Goal: Task Accomplishment & Management: Complete application form

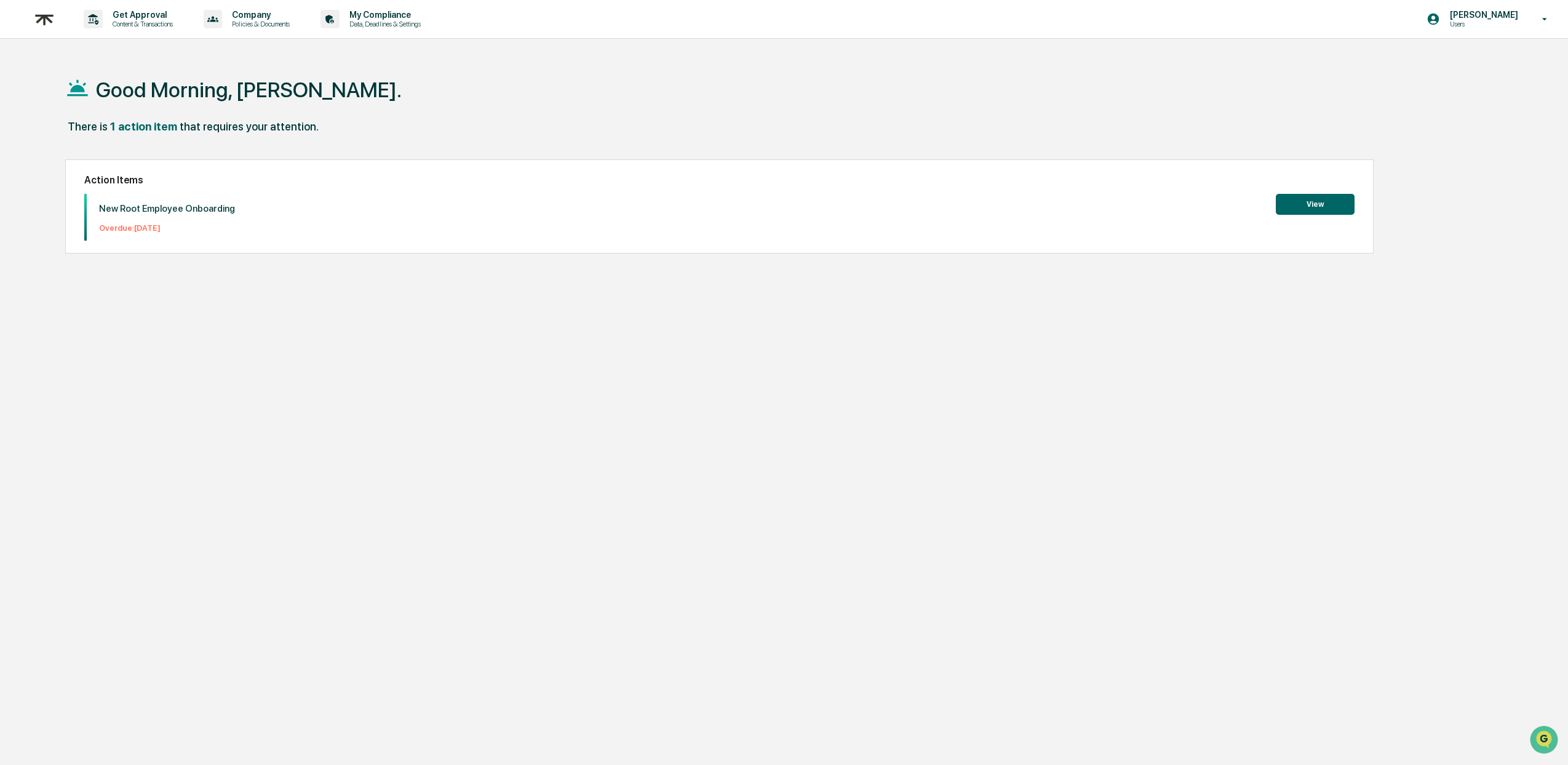
click at [1287, 207] on button "View" at bounding box center [1315, 204] width 78 height 21
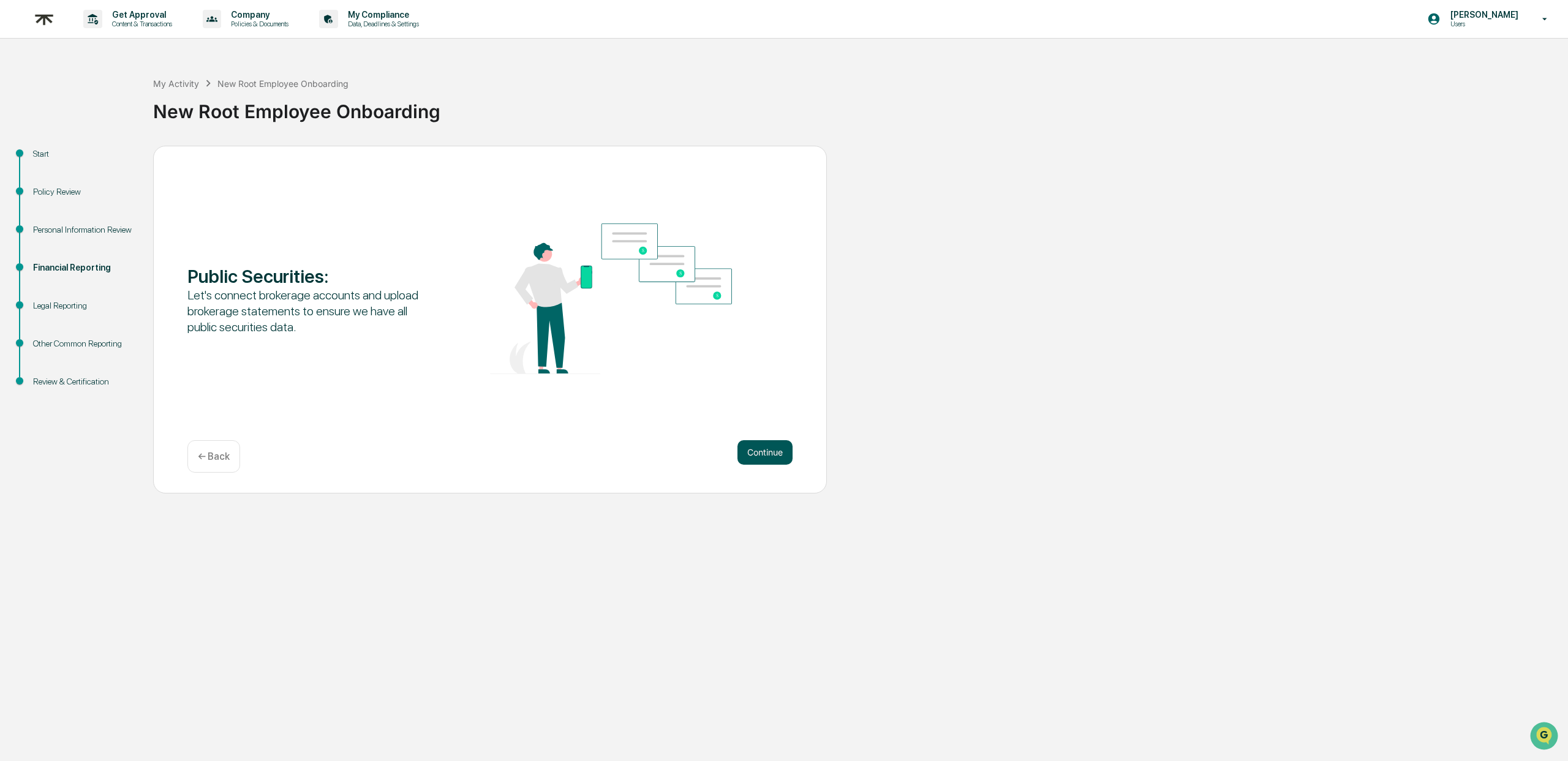
click at [761, 451] on button "Continue" at bounding box center [764, 452] width 55 height 25
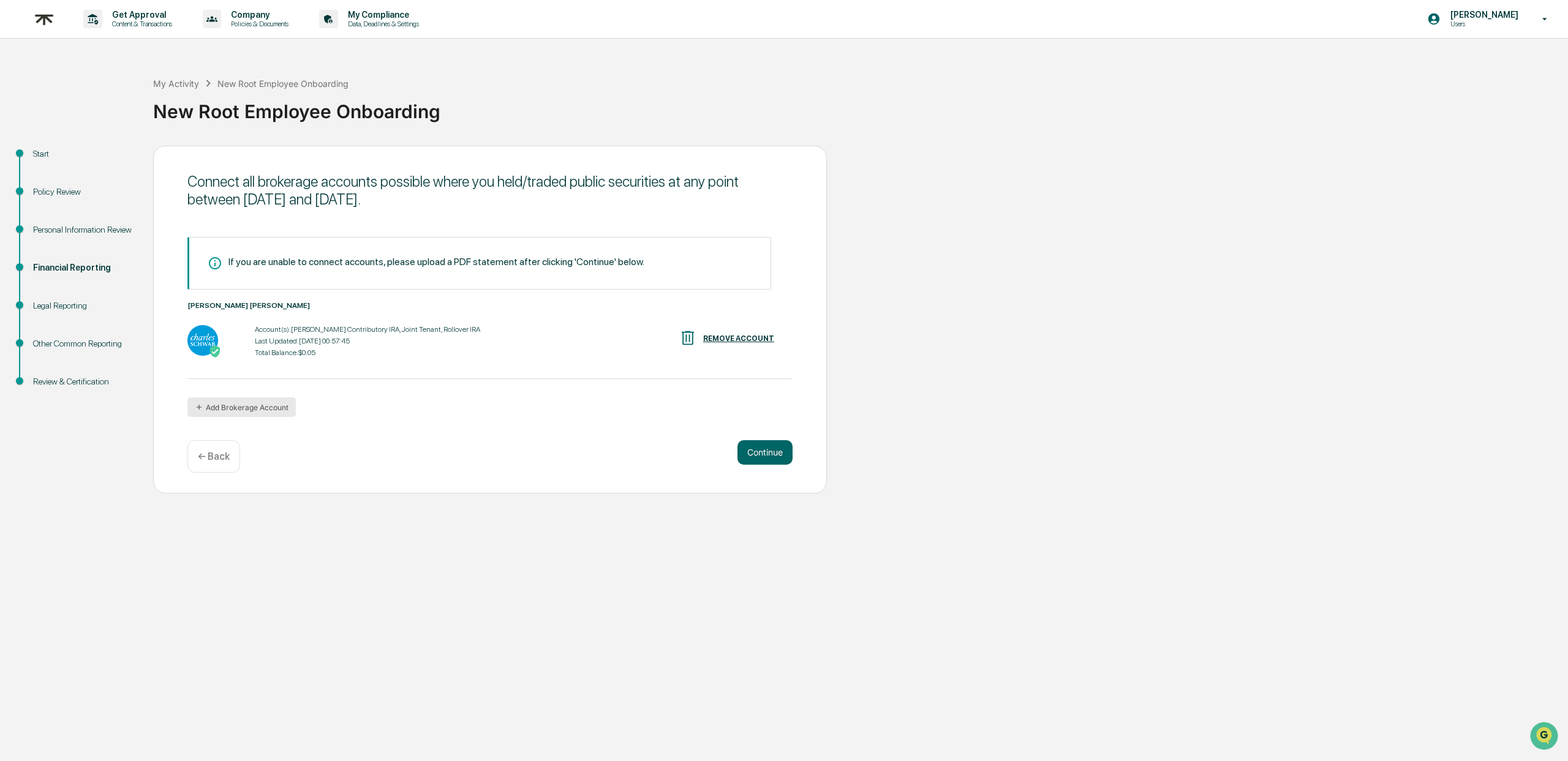
click at [225, 411] on button "Add Brokerage Account" at bounding box center [242, 407] width 108 height 19
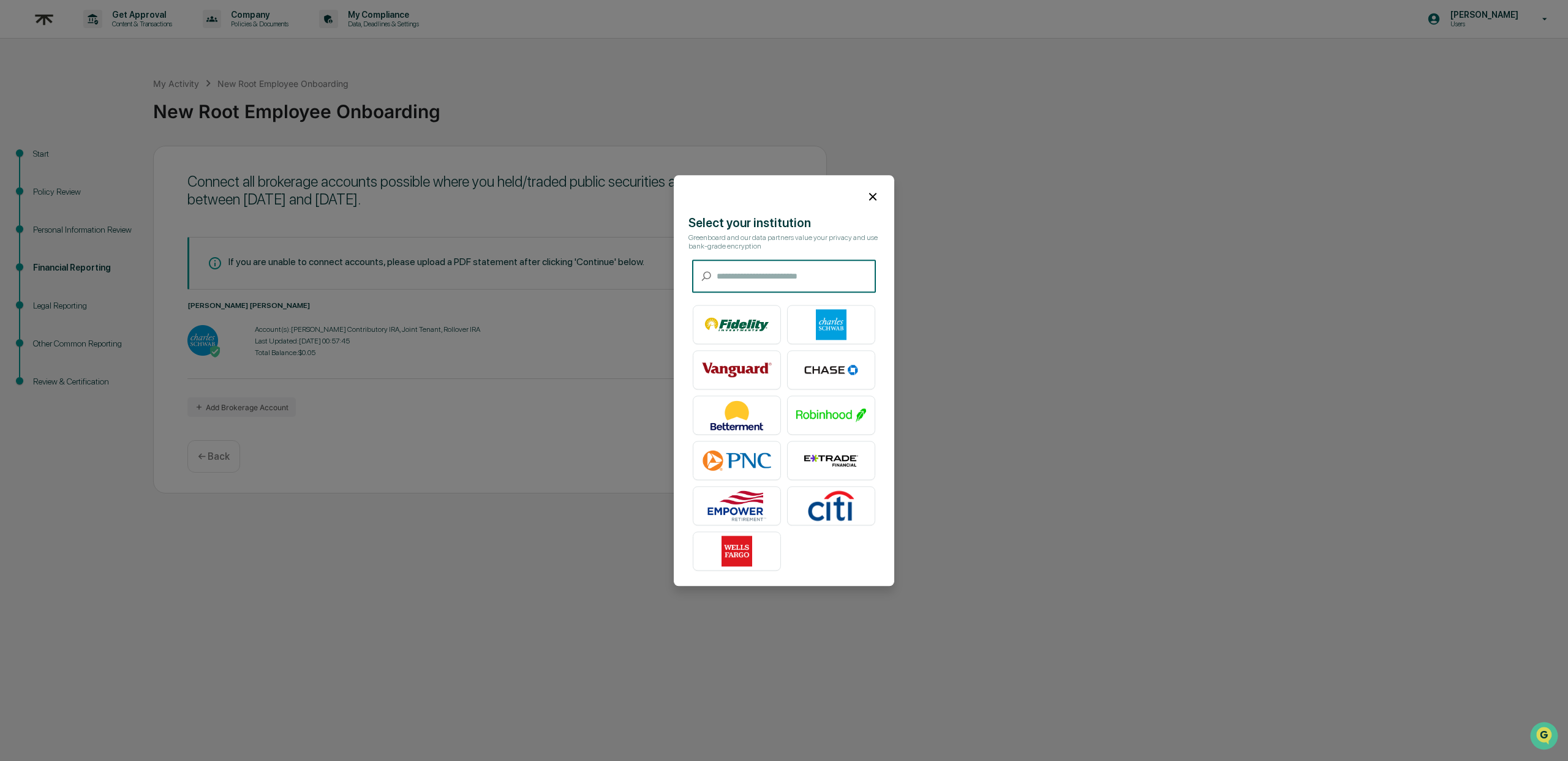
click at [734, 280] on input "text" at bounding box center [796, 276] width 159 height 32
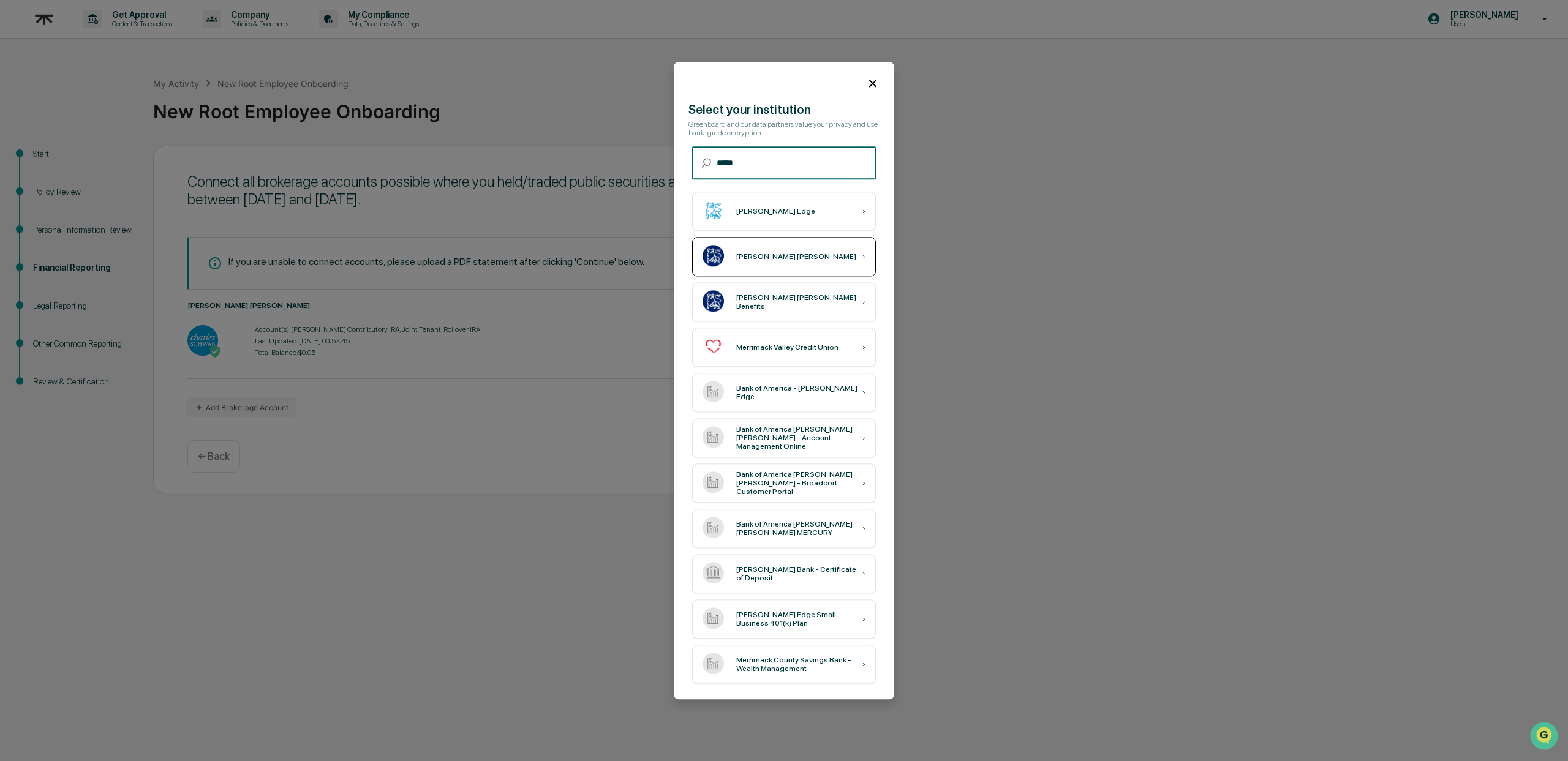
type input "*****"
click at [789, 242] on div "[PERSON_NAME] [PERSON_NAME] ›" at bounding box center [783, 256] width 184 height 39
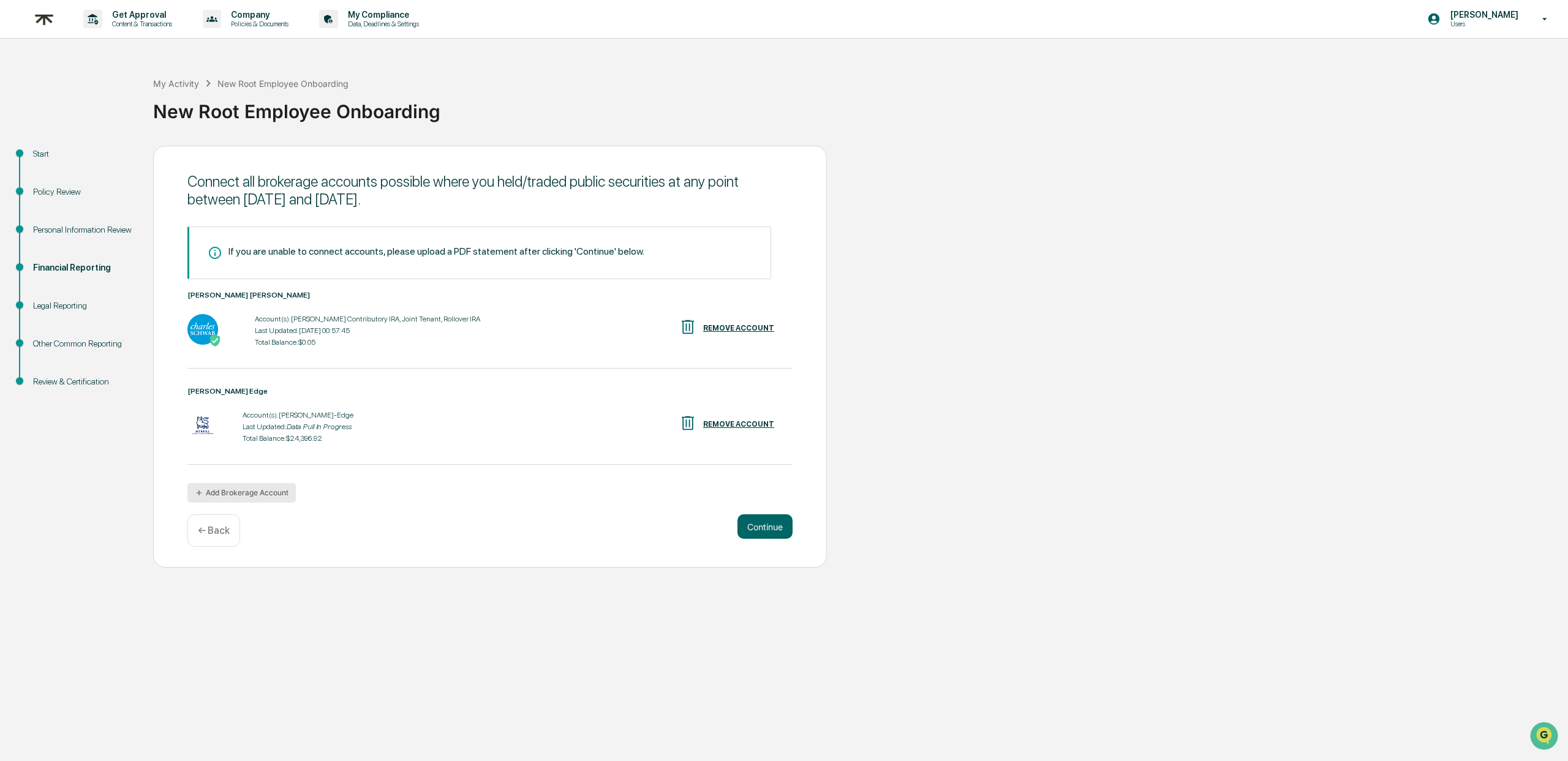
click at [248, 490] on button "Add Brokerage Account" at bounding box center [242, 493] width 108 height 19
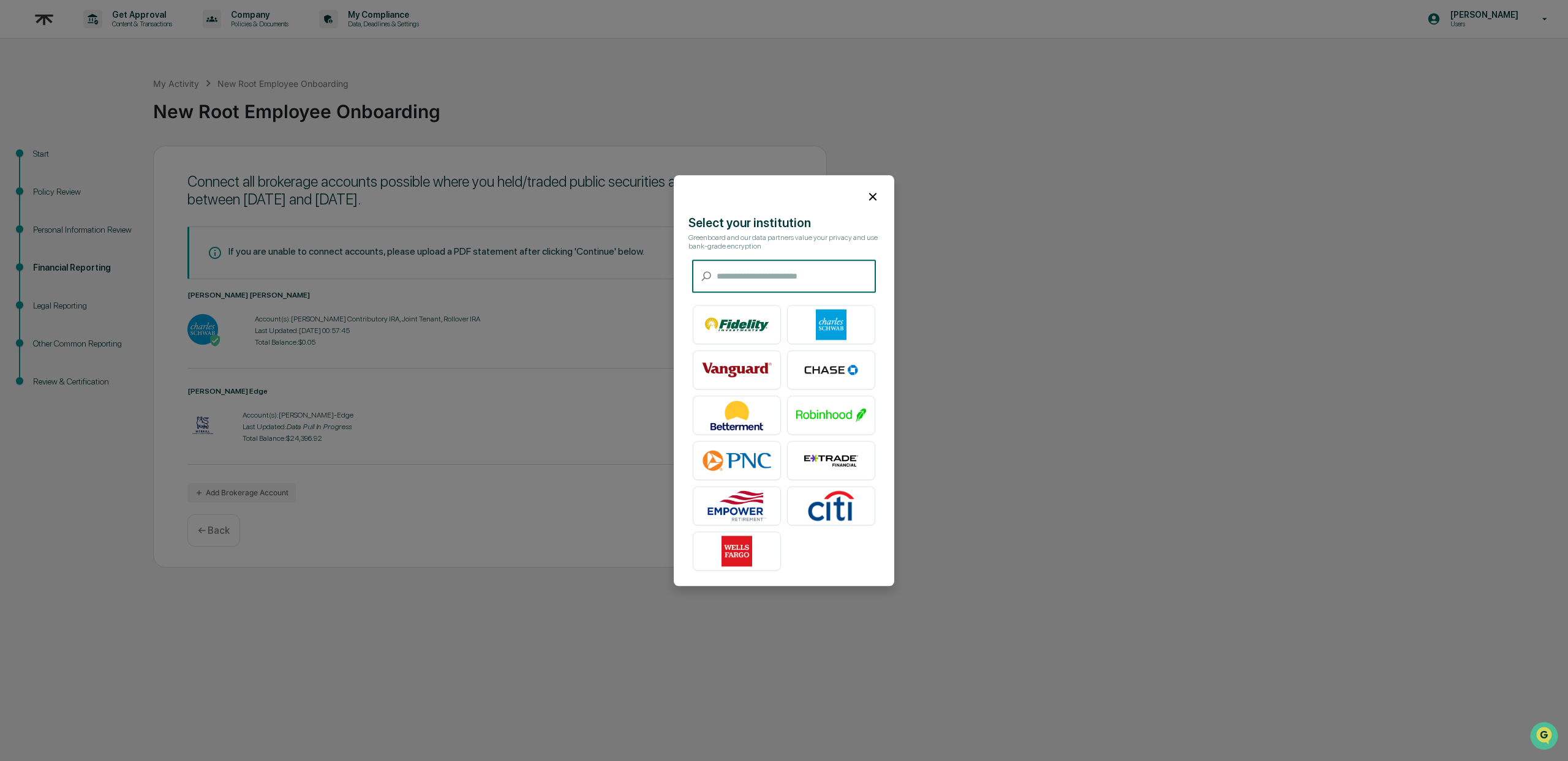
click at [745, 273] on input "text" at bounding box center [796, 276] width 159 height 32
click at [749, 505] on img at bounding box center [736, 505] width 70 height 31
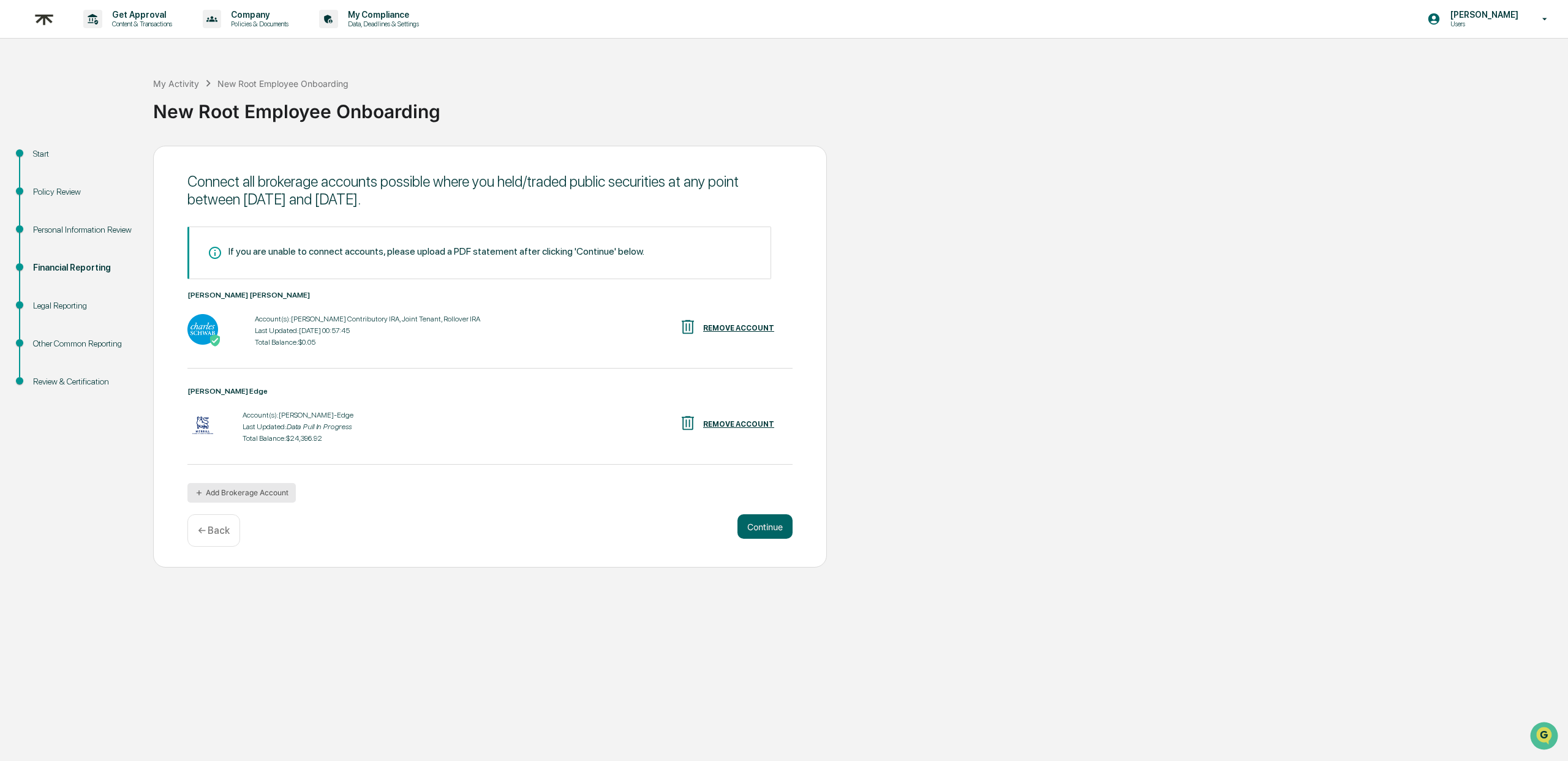
click at [265, 496] on button "Add Brokerage Account" at bounding box center [242, 493] width 108 height 19
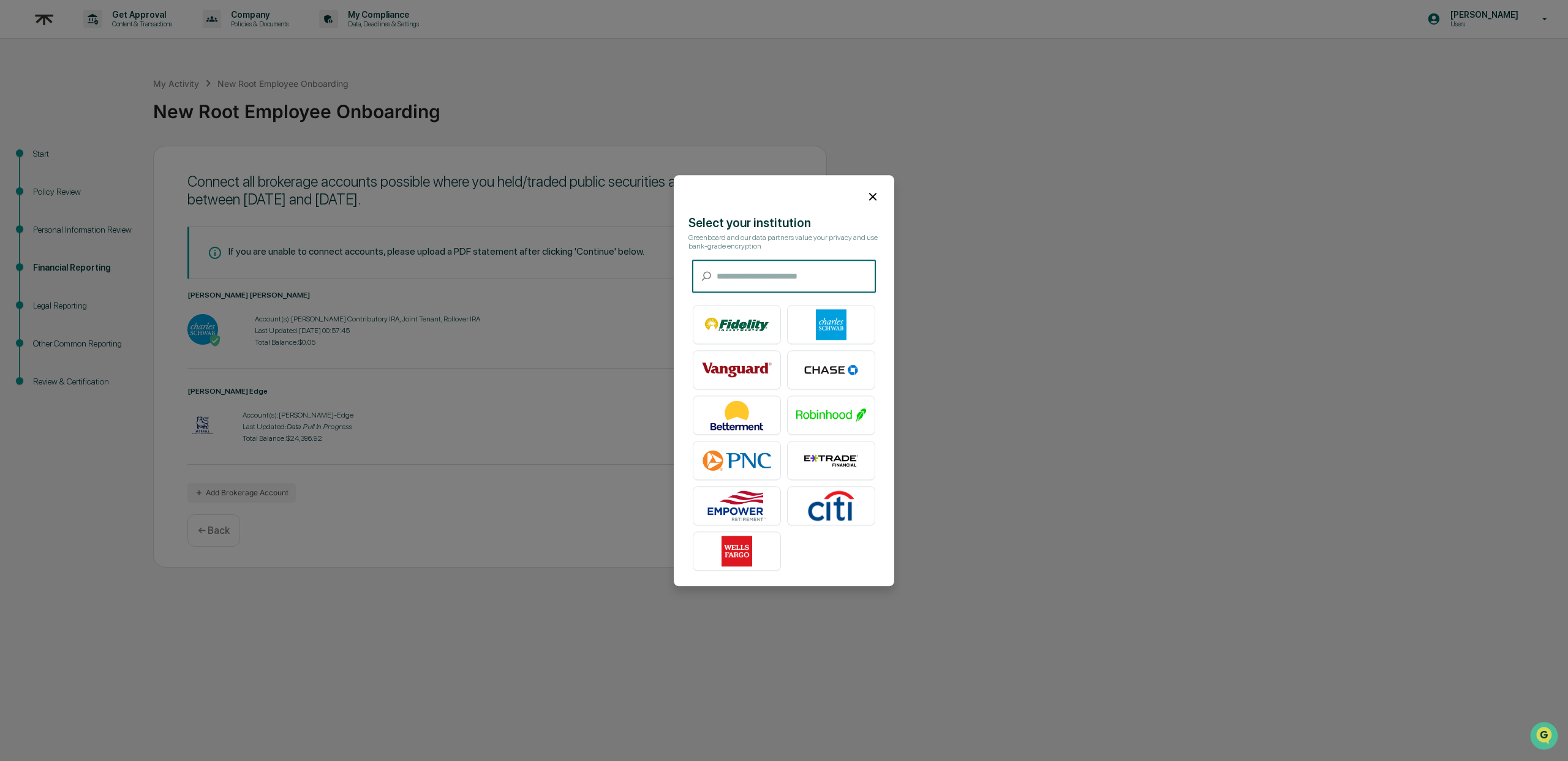
click at [749, 277] on input "text" at bounding box center [796, 276] width 159 height 32
click at [804, 315] on img at bounding box center [831, 324] width 70 height 31
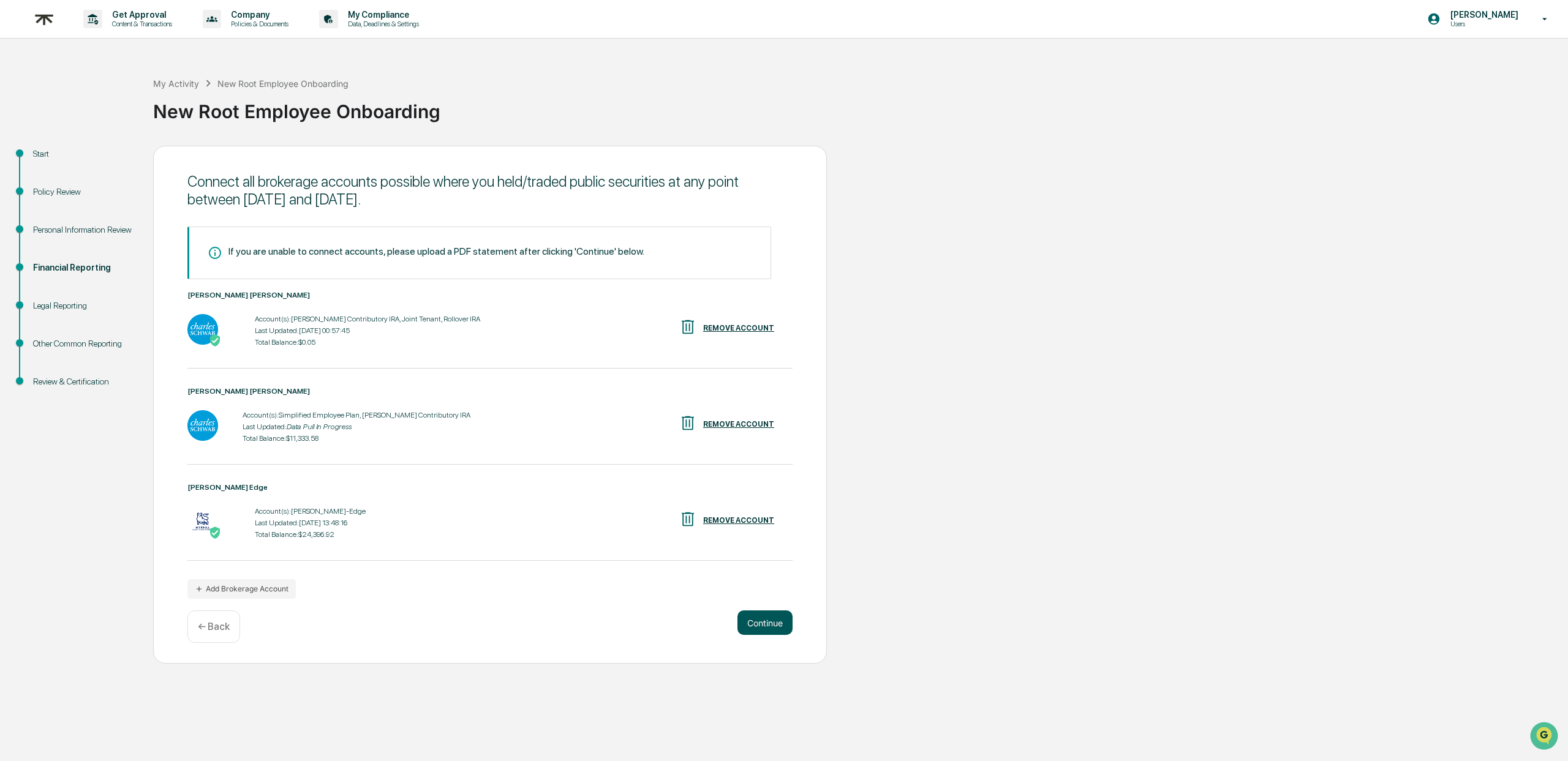
click at [747, 628] on button "Continue" at bounding box center [764, 622] width 55 height 25
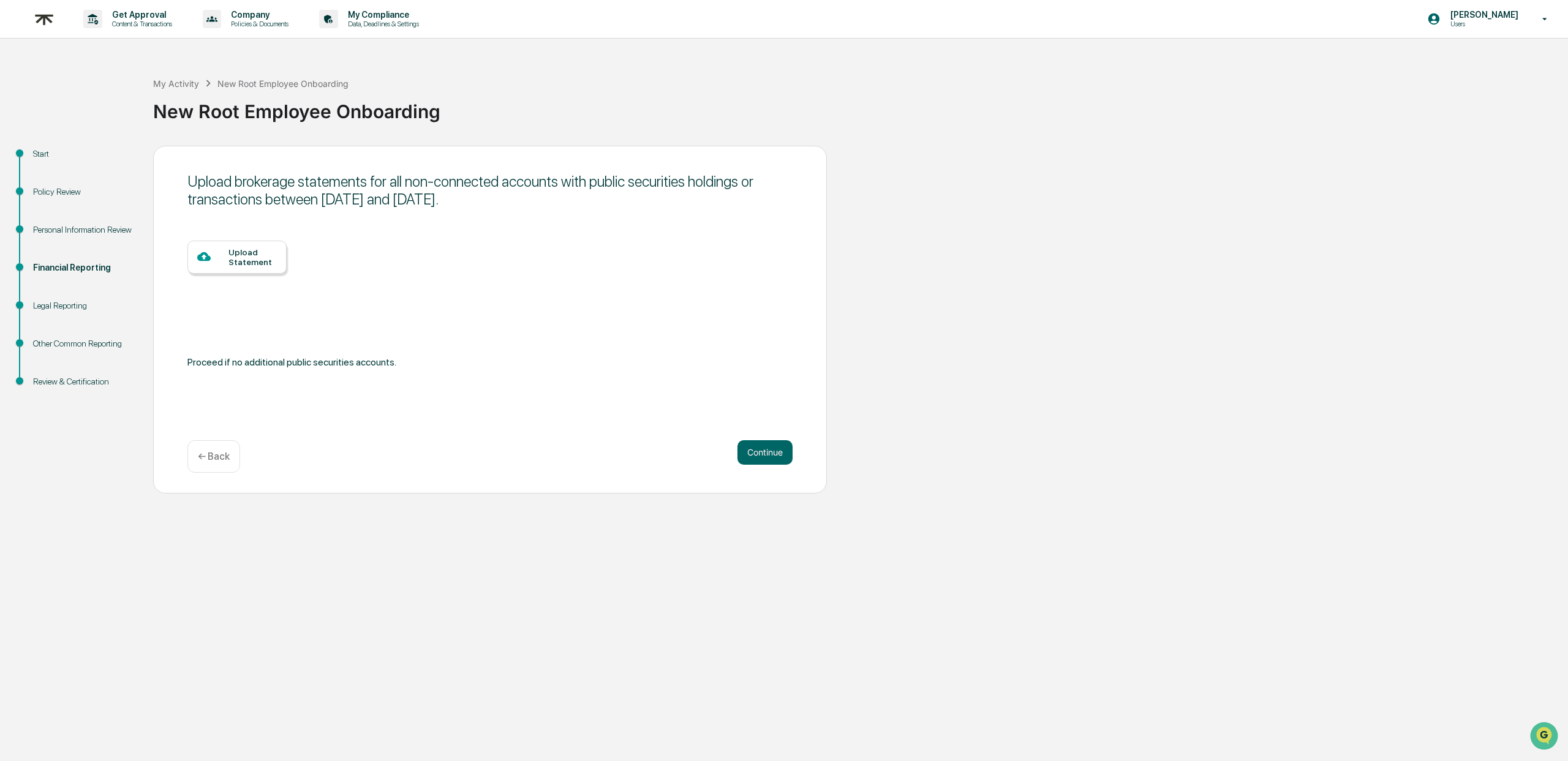
click at [217, 256] on div at bounding box center [213, 257] width 32 height 15
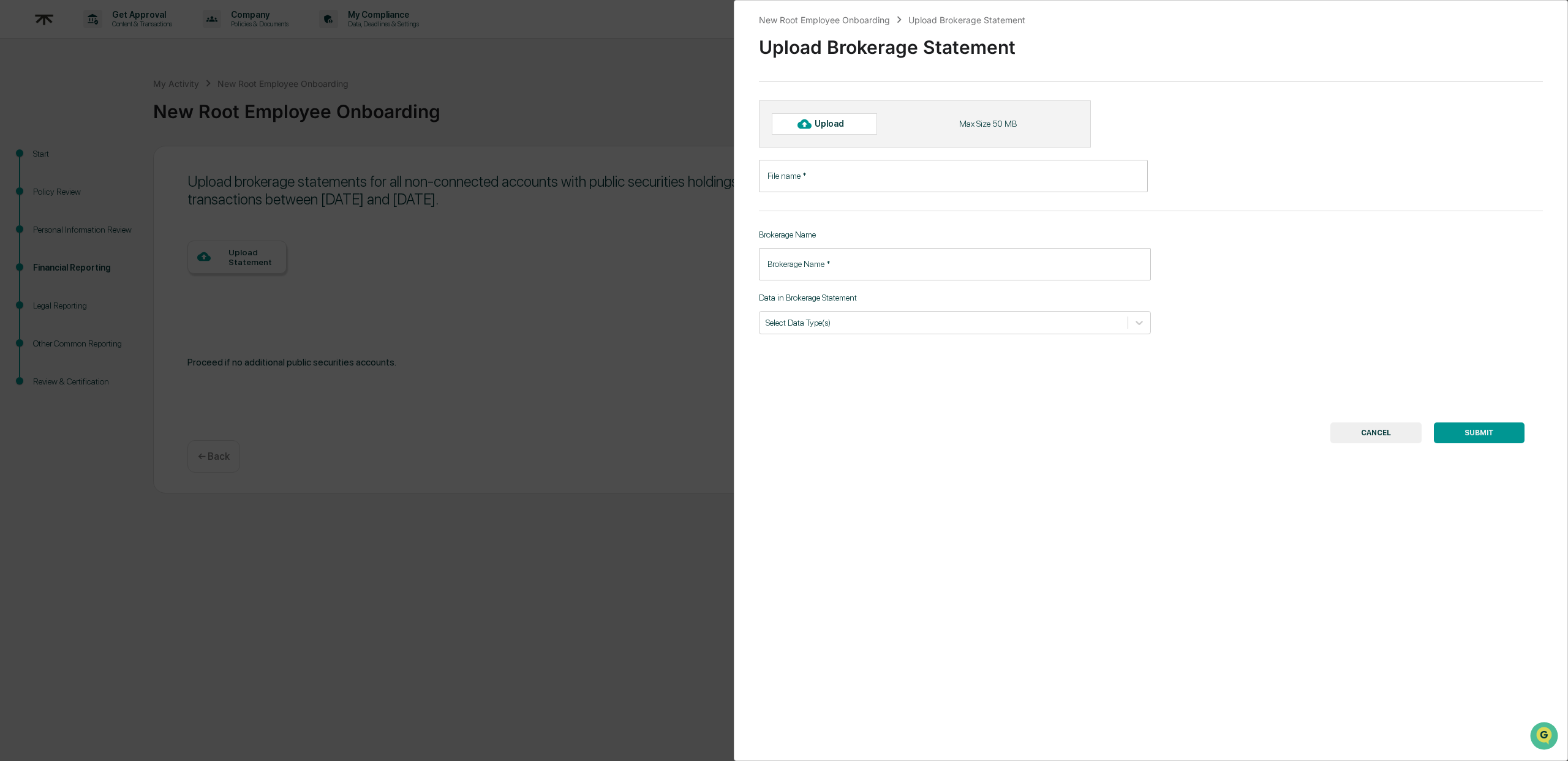
click at [819, 175] on input "File name   *" at bounding box center [953, 175] width 389 height 32
click at [801, 178] on input "**********" at bounding box center [953, 175] width 389 height 32
type input "**********"
click at [836, 264] on input "Brokerage Name   *" at bounding box center [954, 264] width 392 height 32
type input "*******"
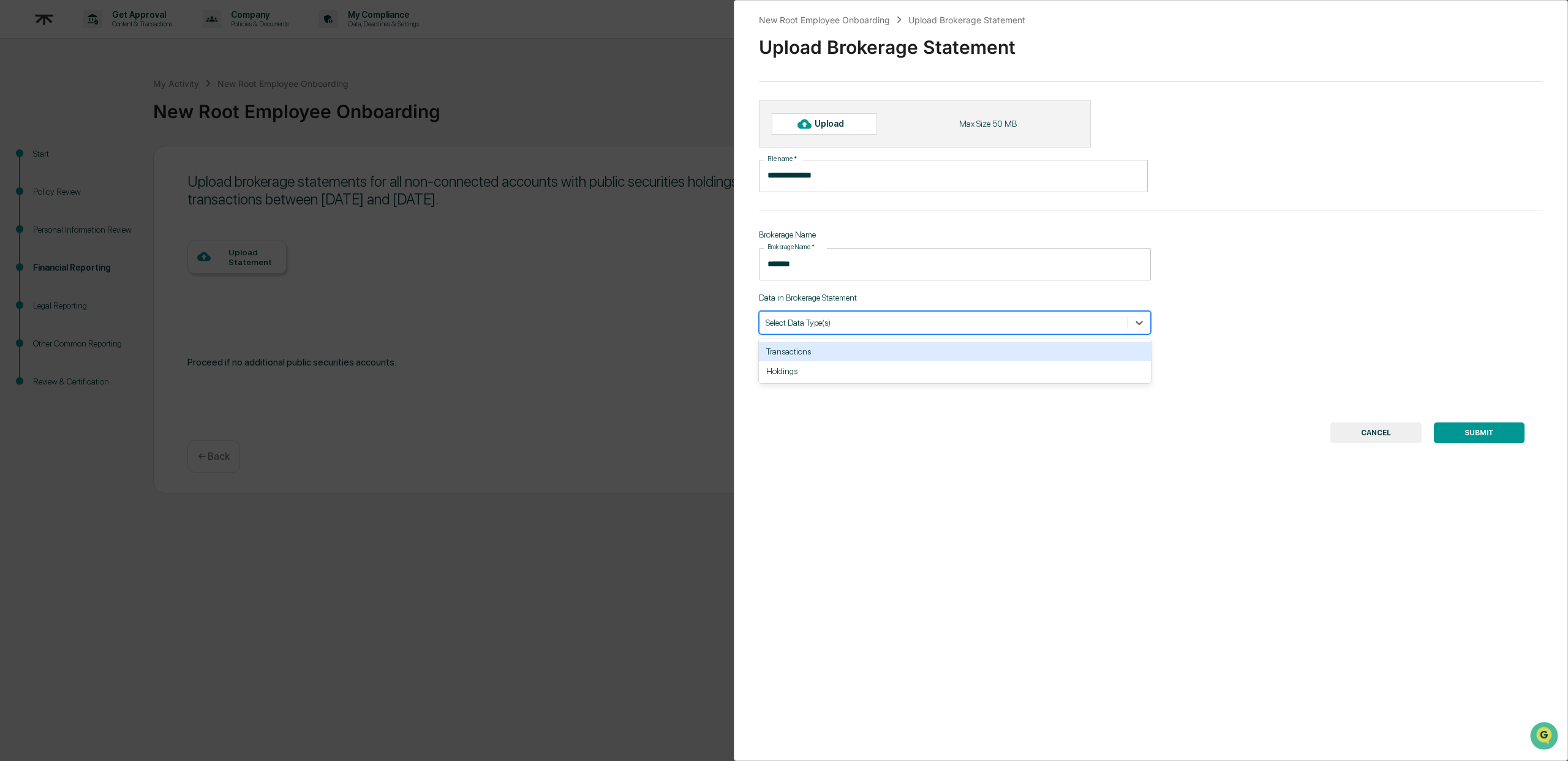
click at [838, 325] on div at bounding box center [943, 322] width 356 height 12
click at [834, 355] on div "Transactions" at bounding box center [954, 351] width 392 height 19
click at [834, 355] on div "Holdings" at bounding box center [954, 351] width 392 height 19
click at [858, 110] on div "Upload Max Size 50 MB" at bounding box center [924, 124] width 332 height 46
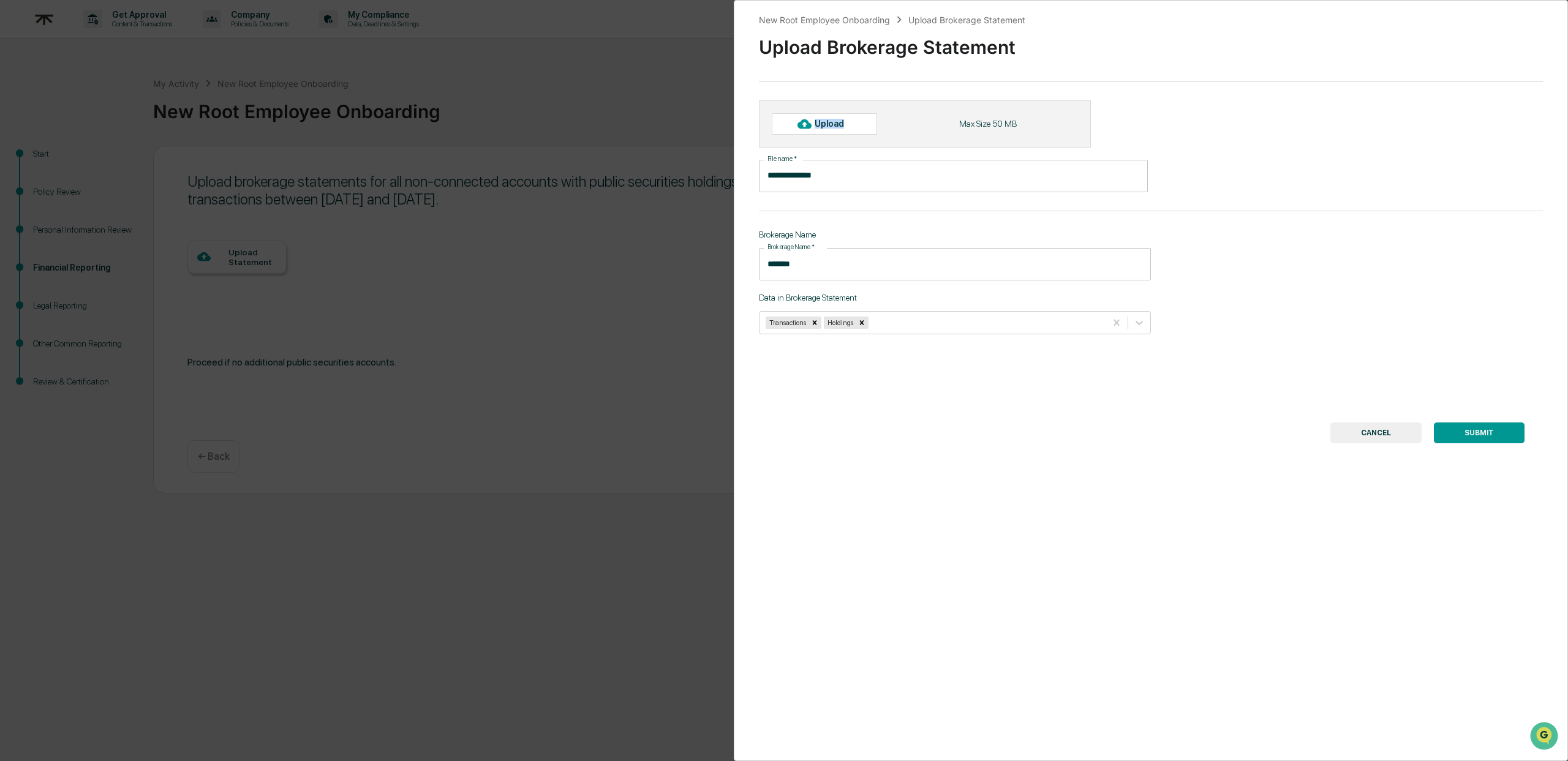
click at [850, 118] on div "Upload" at bounding box center [834, 123] width 40 height 10
type input "**********"
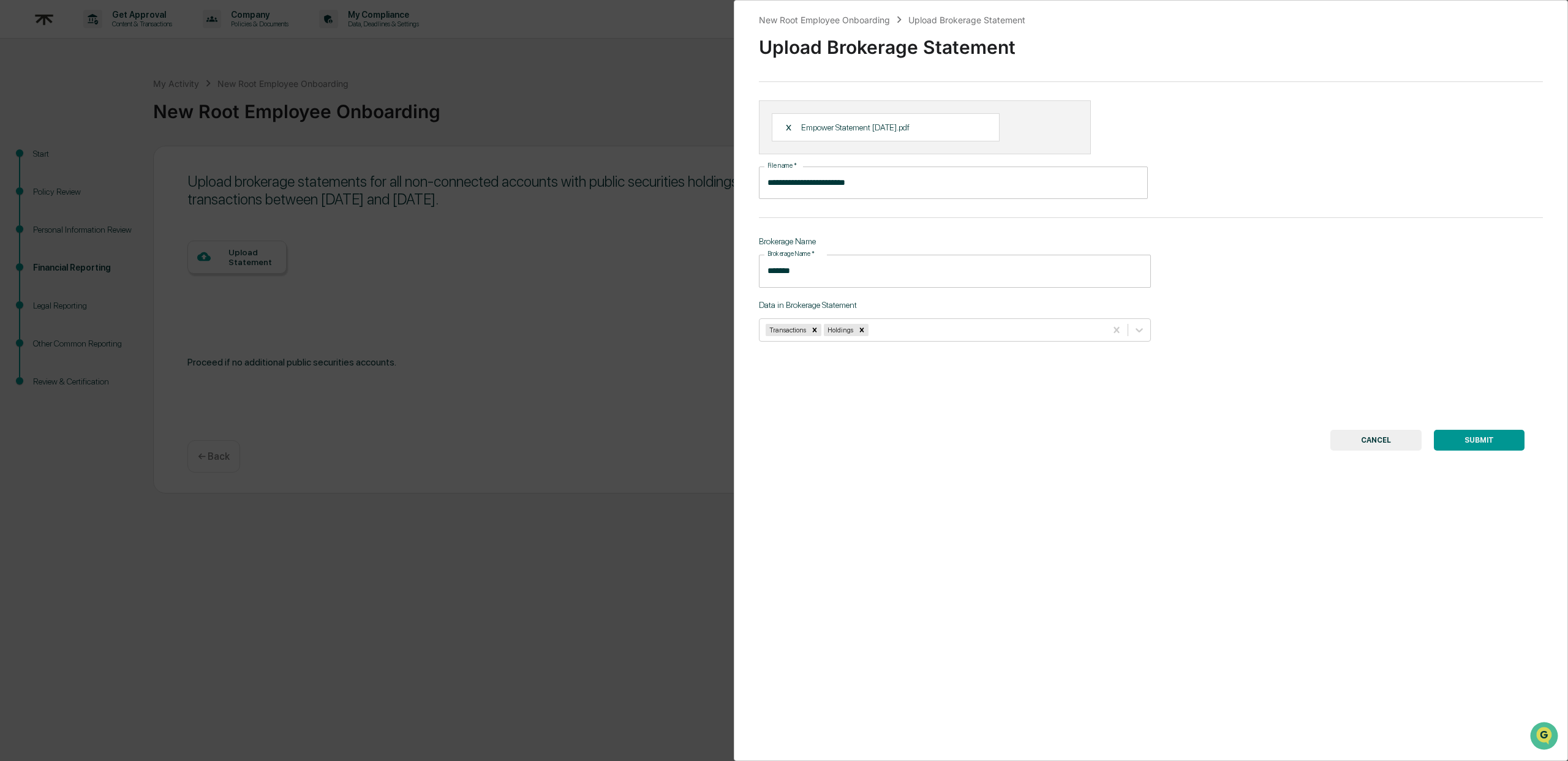
click at [1454, 436] on button "SUBMIT" at bounding box center [1479, 440] width 91 height 21
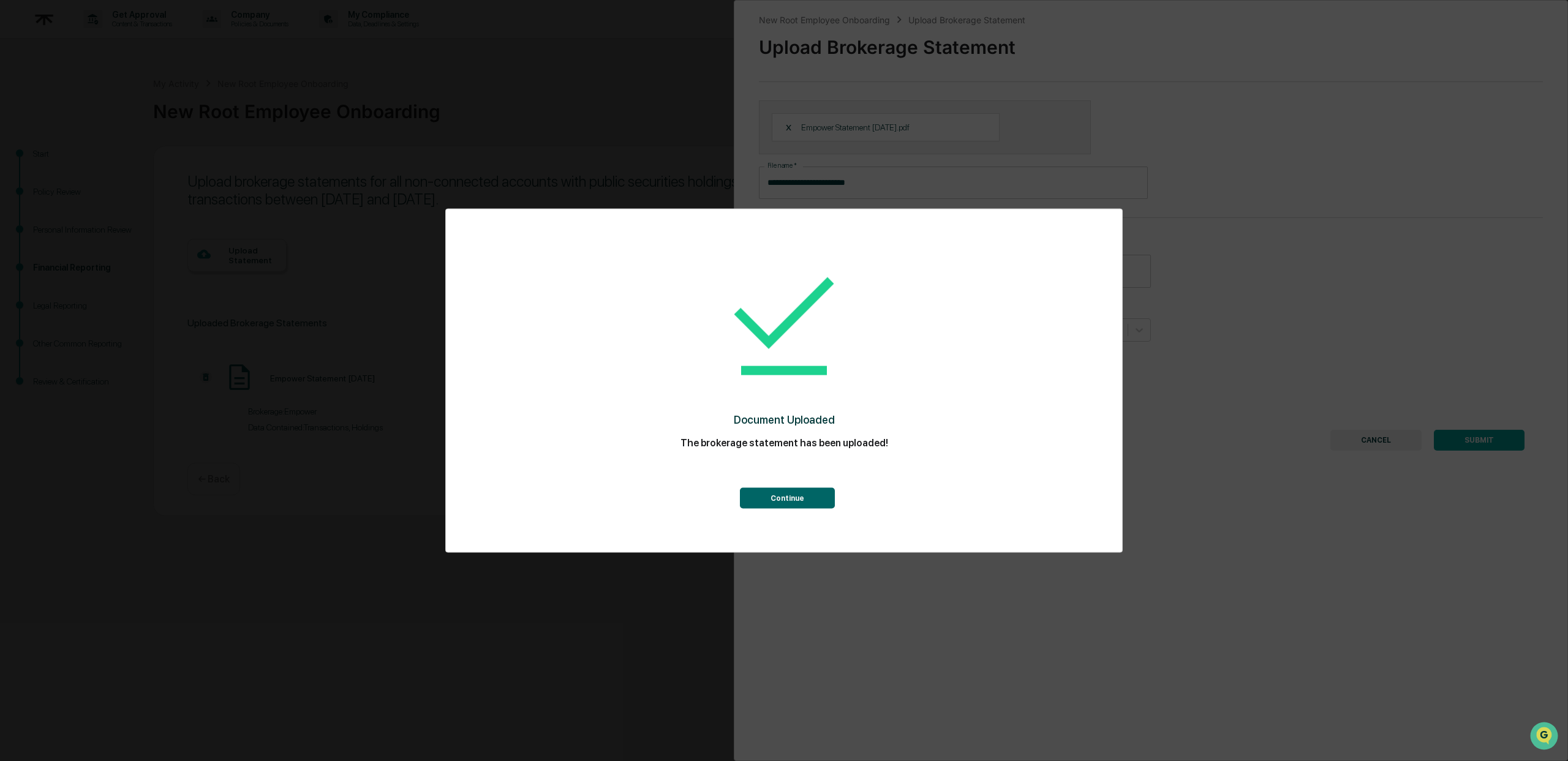
click at [810, 497] on button "Continue" at bounding box center [787, 499] width 95 height 21
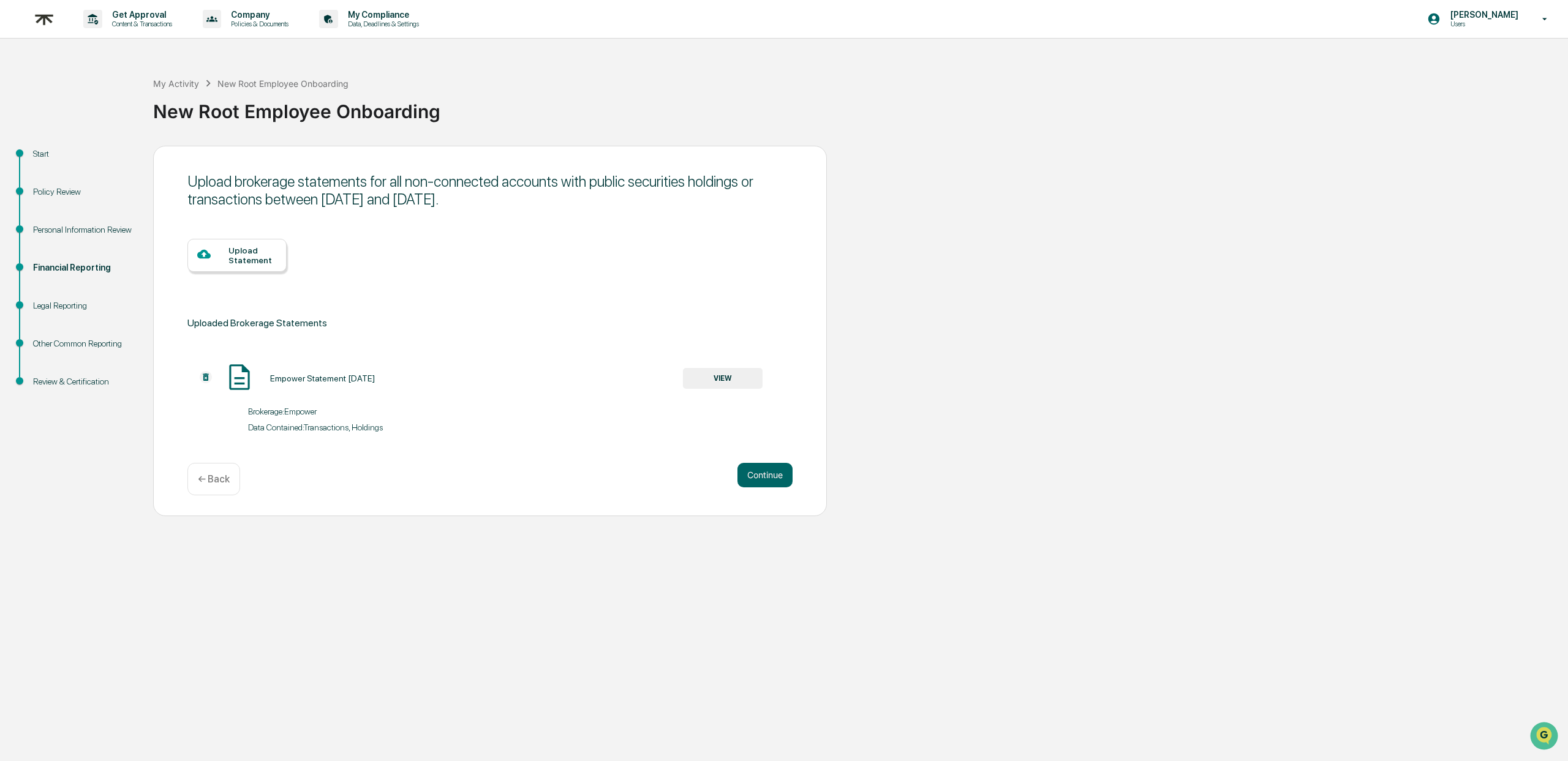
click at [254, 253] on div "Upload Statement" at bounding box center [252, 255] width 48 height 19
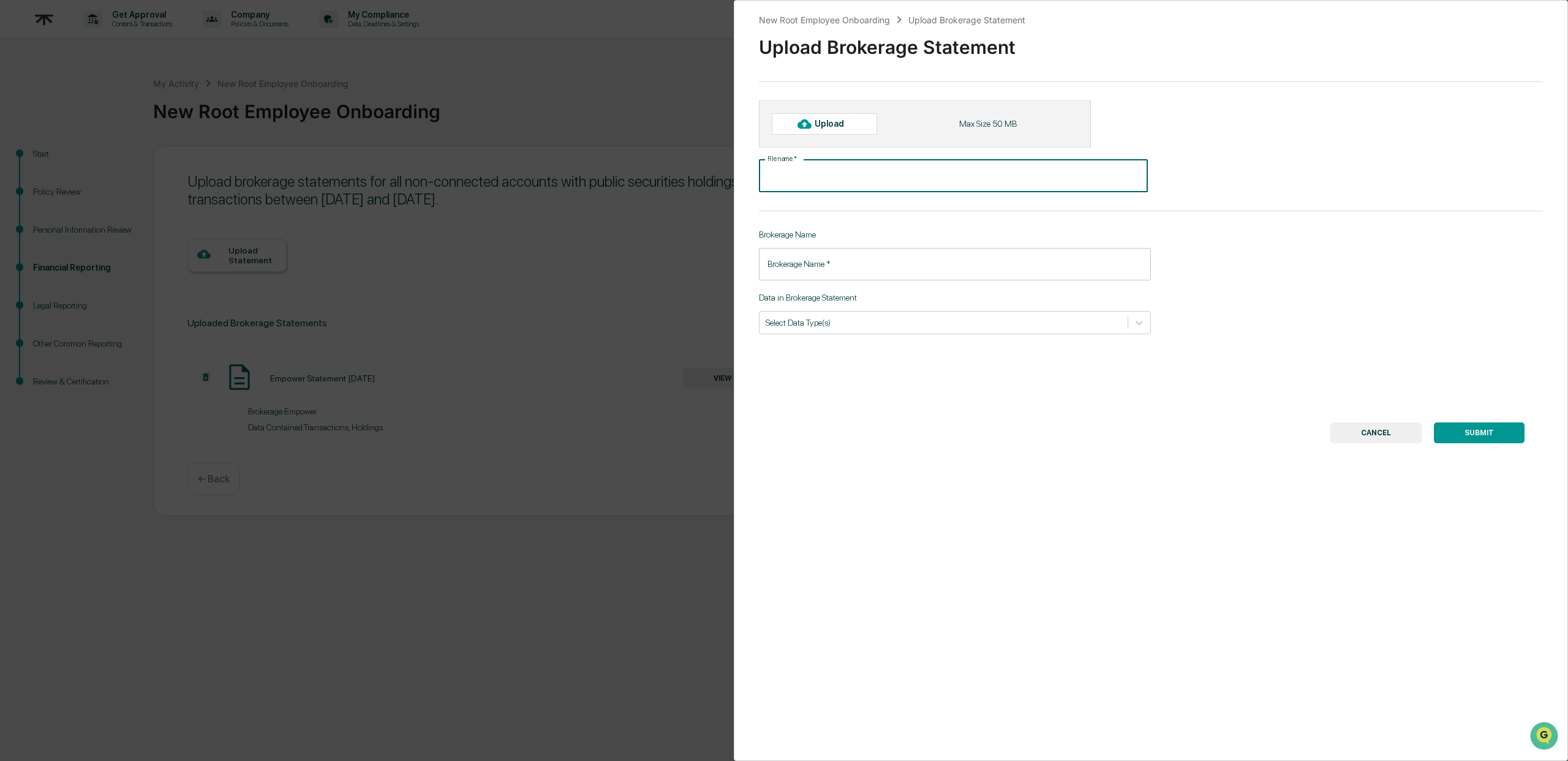
click at [791, 173] on input "File name   *" at bounding box center [953, 175] width 389 height 32
click at [819, 141] on div "Upload Max Size 50 MB" at bounding box center [924, 124] width 332 height 46
click at [824, 128] on div "Upload" at bounding box center [834, 123] width 40 height 10
type input "**********"
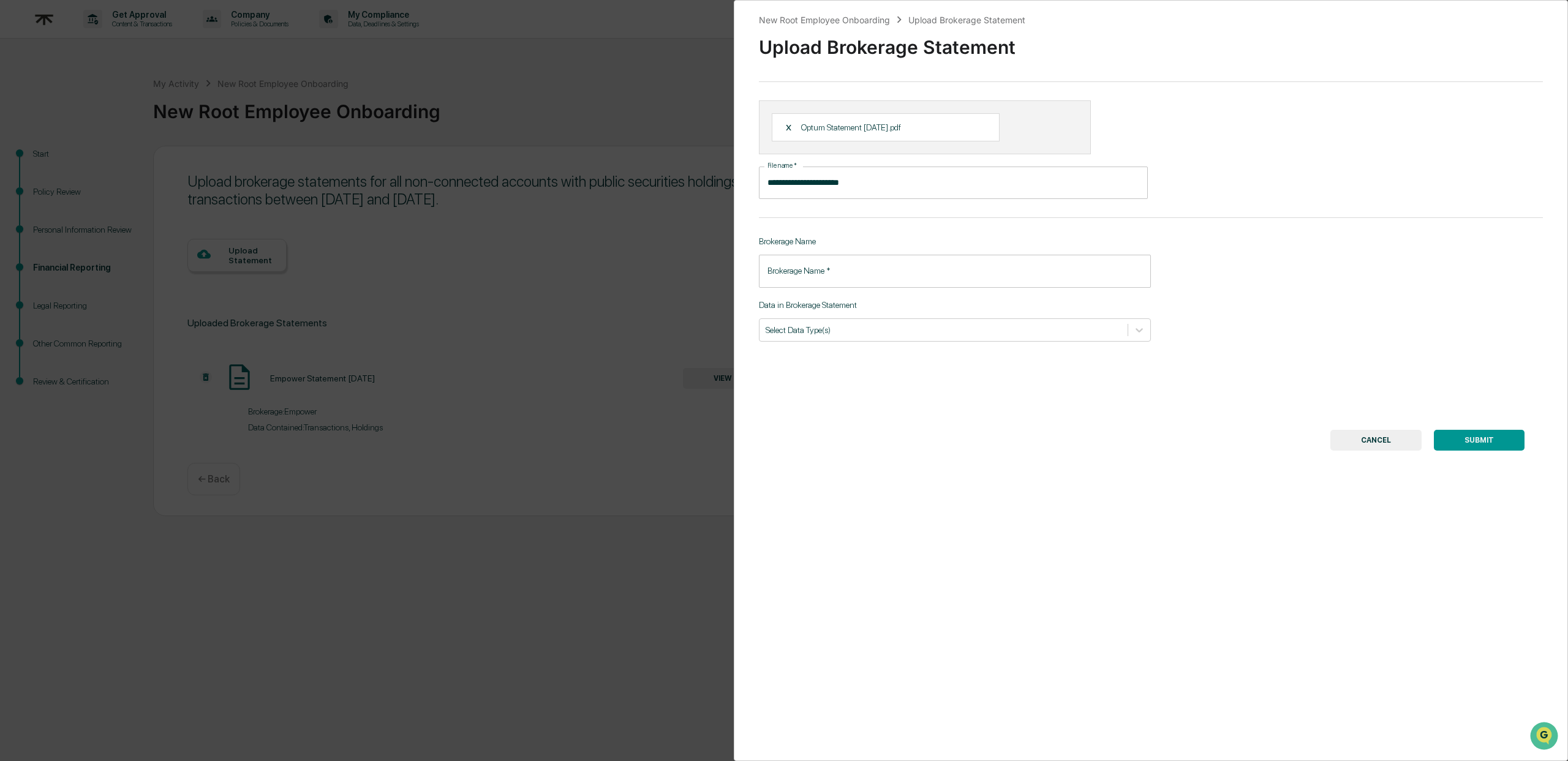
click at [863, 279] on input "Brokerage Name   *" at bounding box center [954, 271] width 392 height 32
type input "*****"
click at [864, 328] on div at bounding box center [943, 330] width 356 height 12
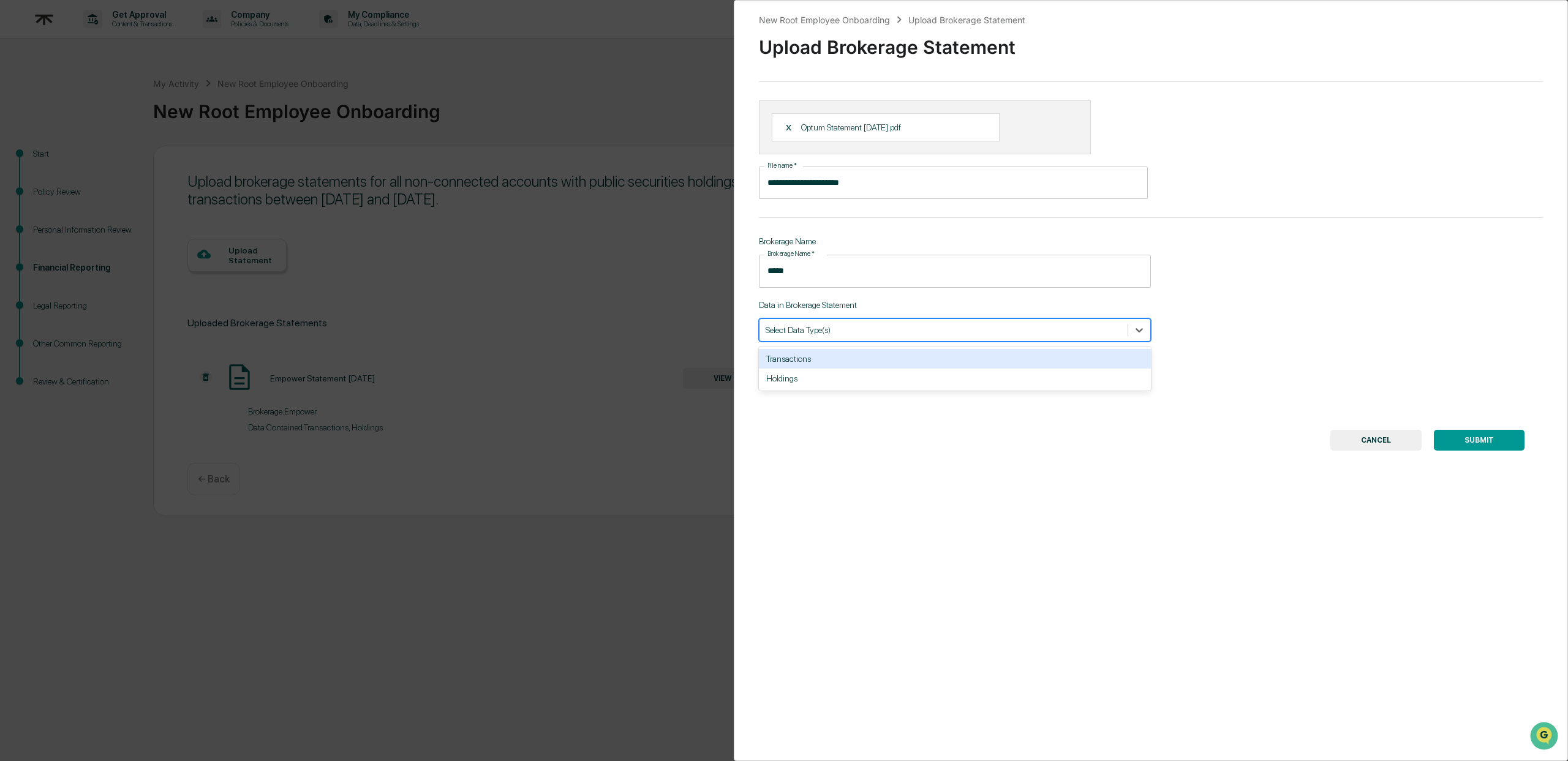
click at [848, 355] on div "Transactions" at bounding box center [954, 358] width 392 height 19
click at [841, 362] on div "Holdings" at bounding box center [954, 358] width 392 height 19
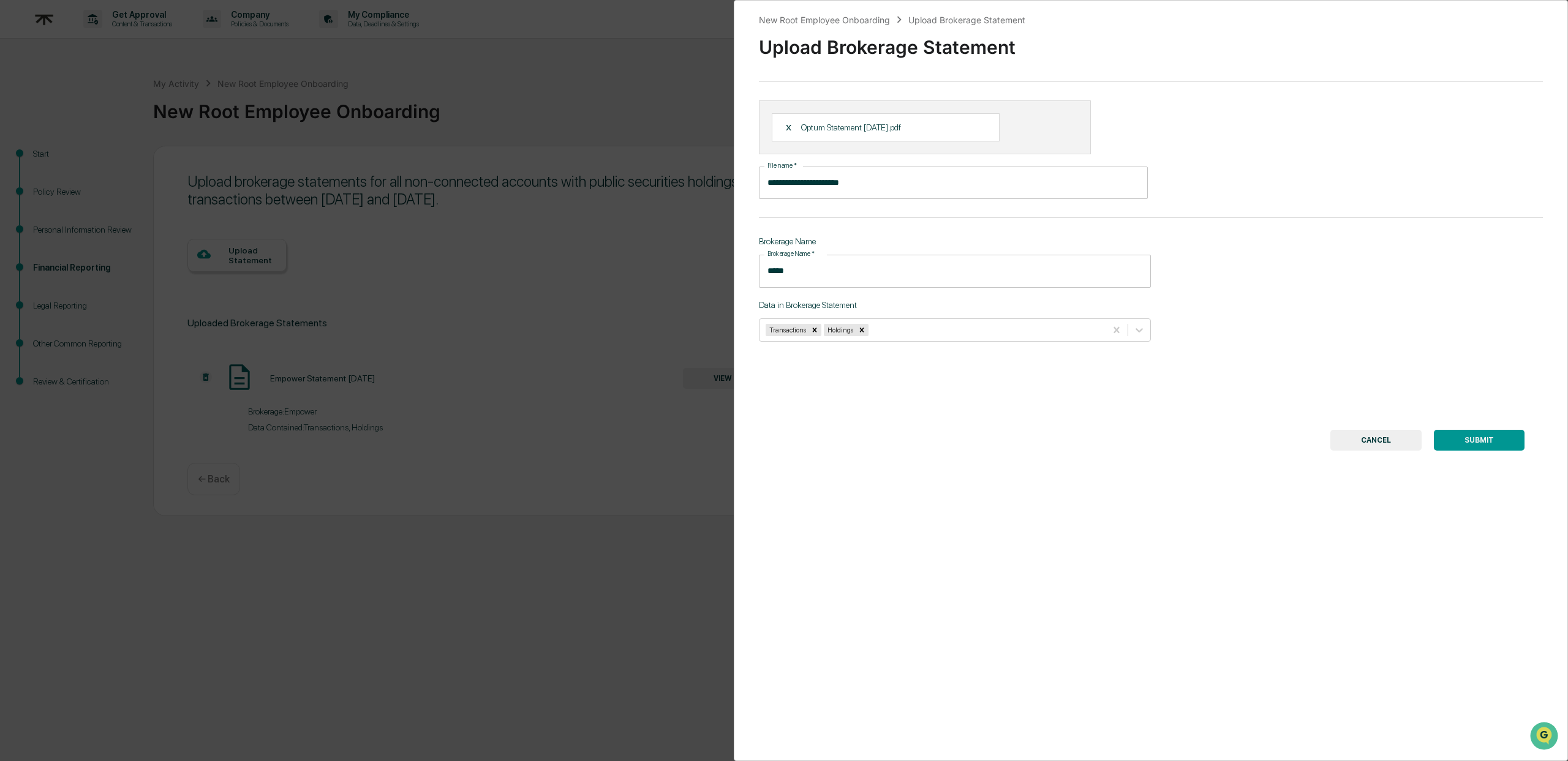
click at [1467, 441] on button "SUBMIT" at bounding box center [1479, 440] width 91 height 21
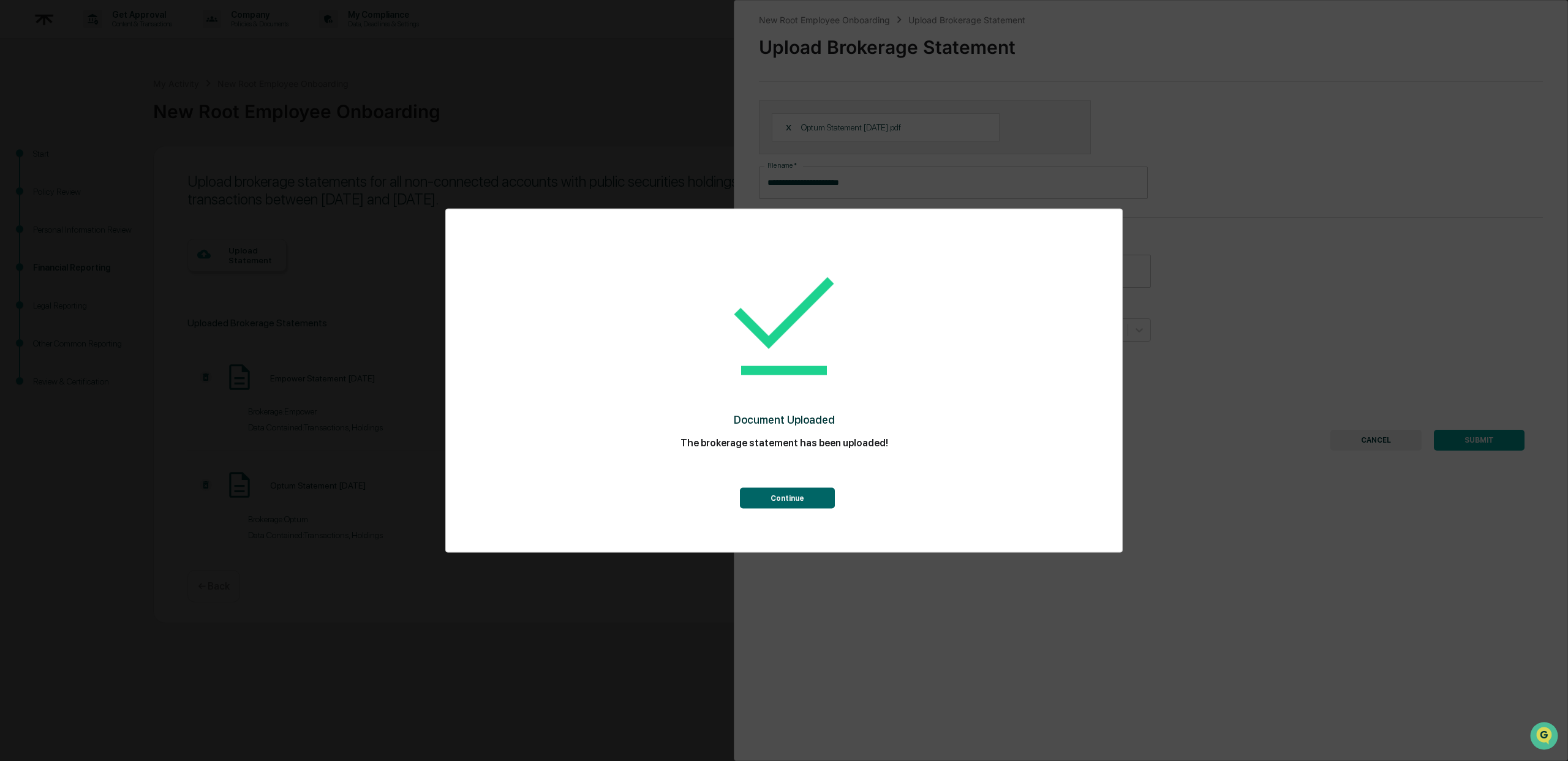
click at [817, 496] on button "Continue" at bounding box center [787, 499] width 95 height 21
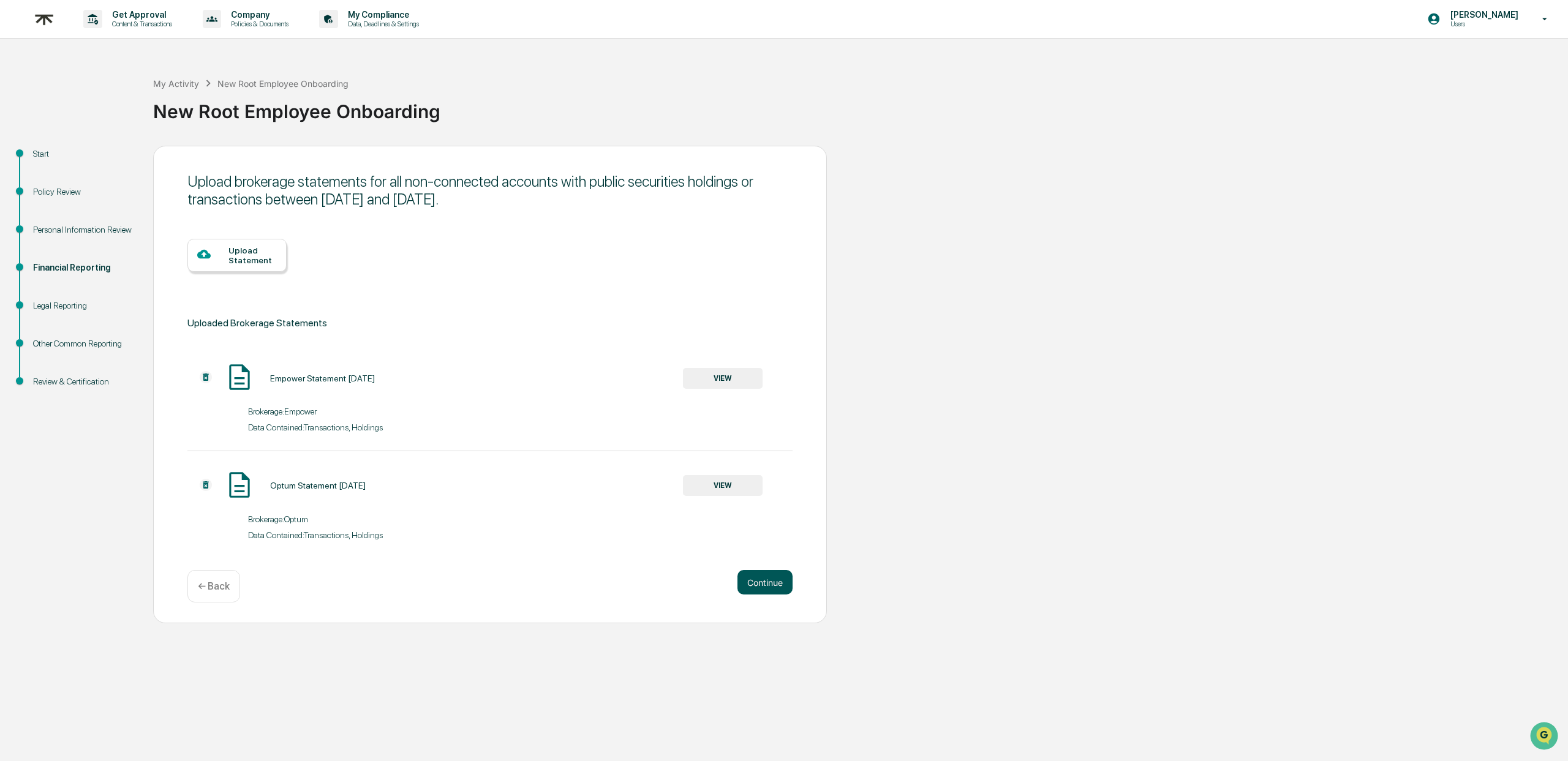
click at [782, 585] on button "Continue" at bounding box center [764, 582] width 55 height 25
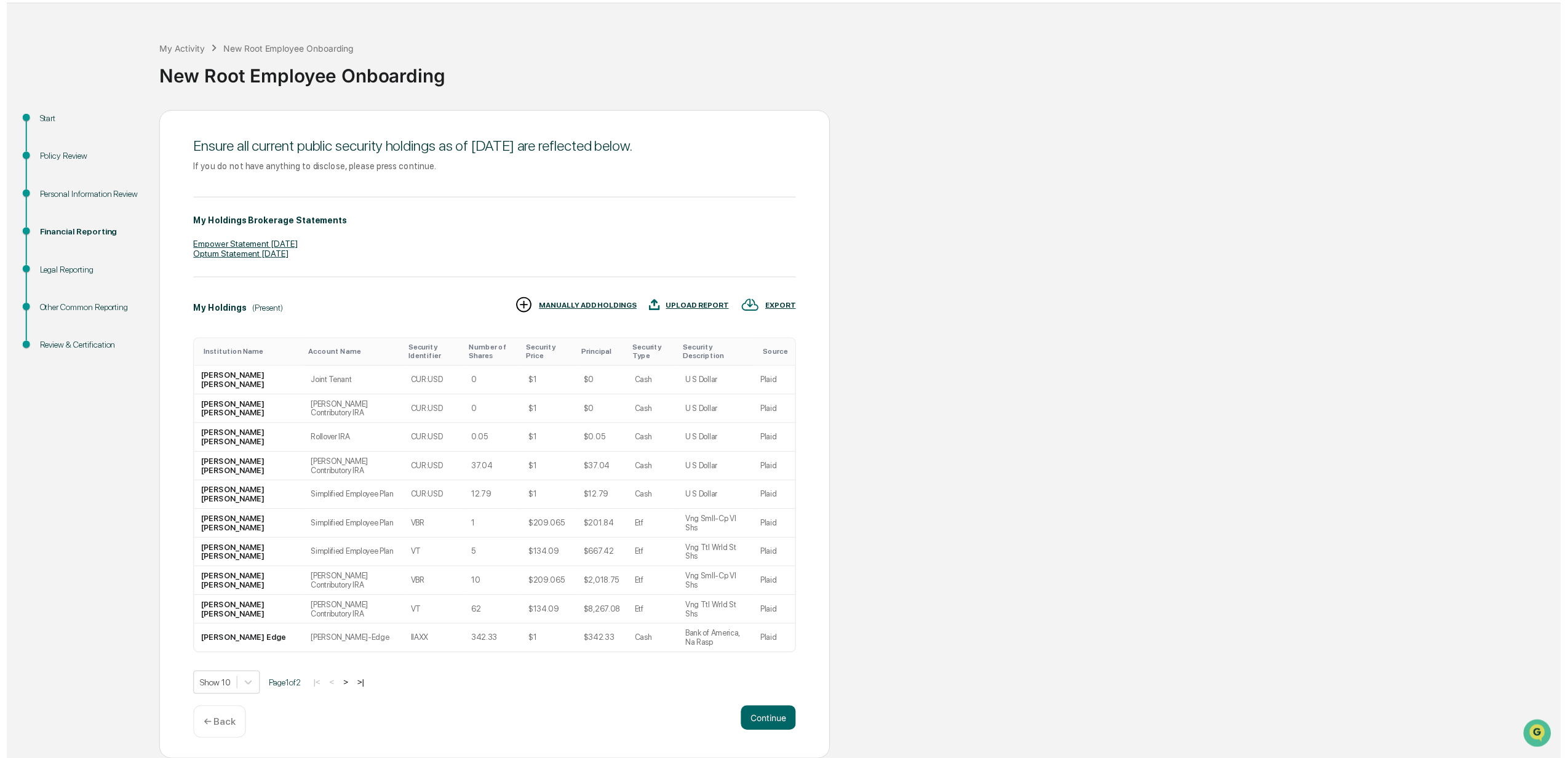
scroll to position [48, 0]
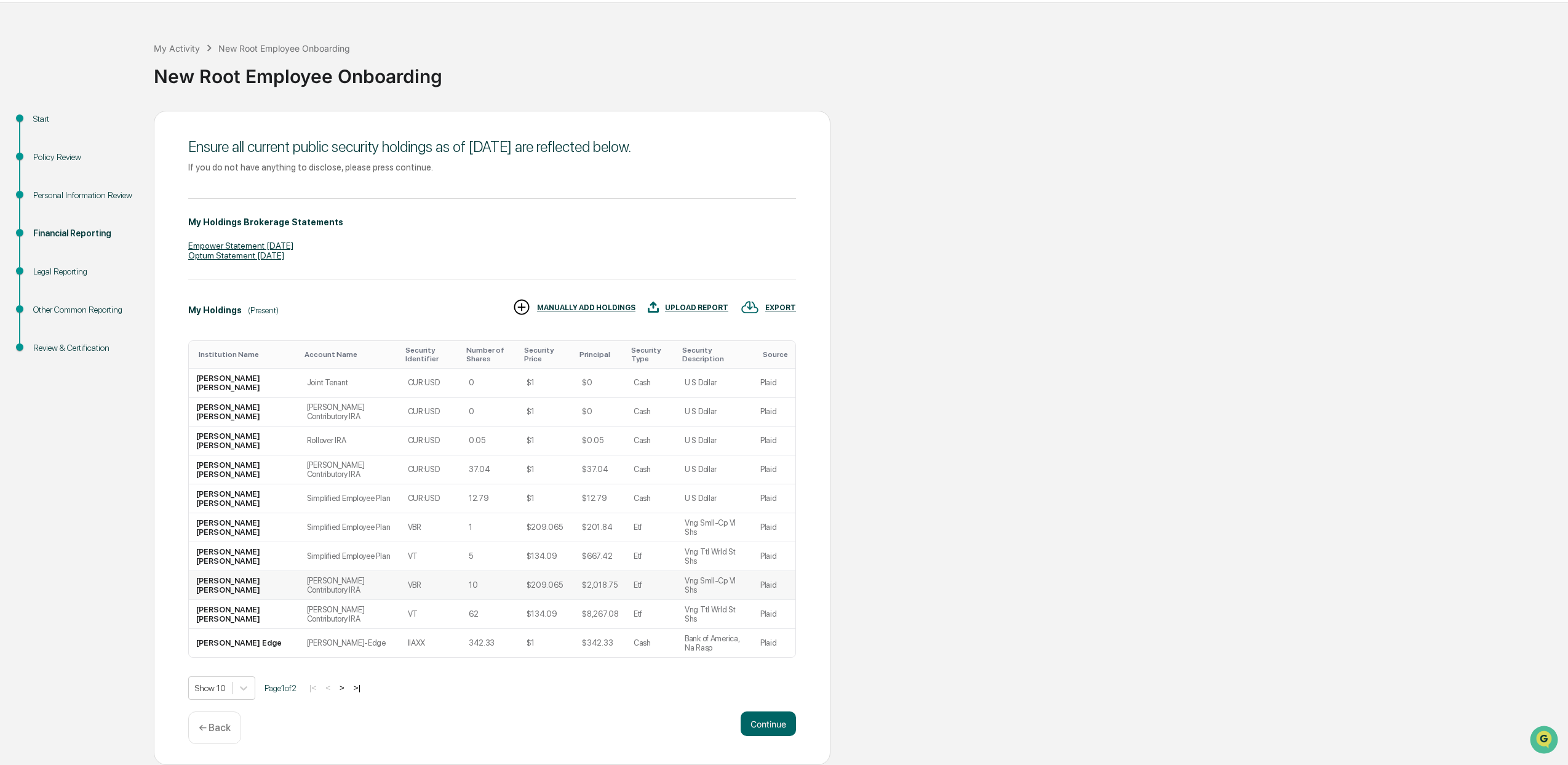
drag, startPoint x: 748, startPoint y: 412, endPoint x: 791, endPoint y: 580, distance: 173.4
click at [790, 559] on table "Institution Name Account Name Security Identifier Number of Shares Security Pri…" at bounding box center [492, 498] width 607 height 317
click at [761, 721] on button "Continue" at bounding box center [768, 724] width 55 height 25
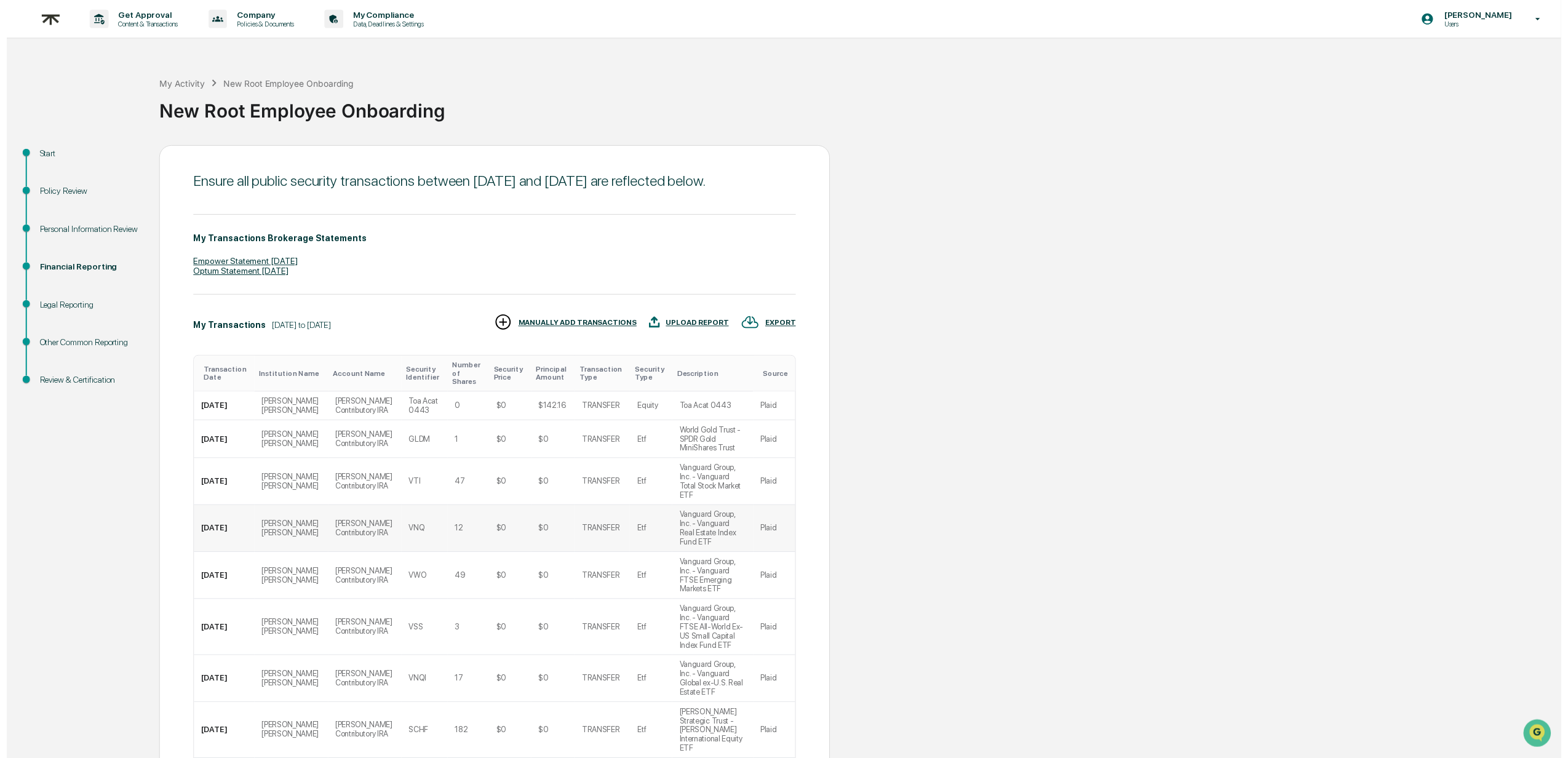
scroll to position [185, 0]
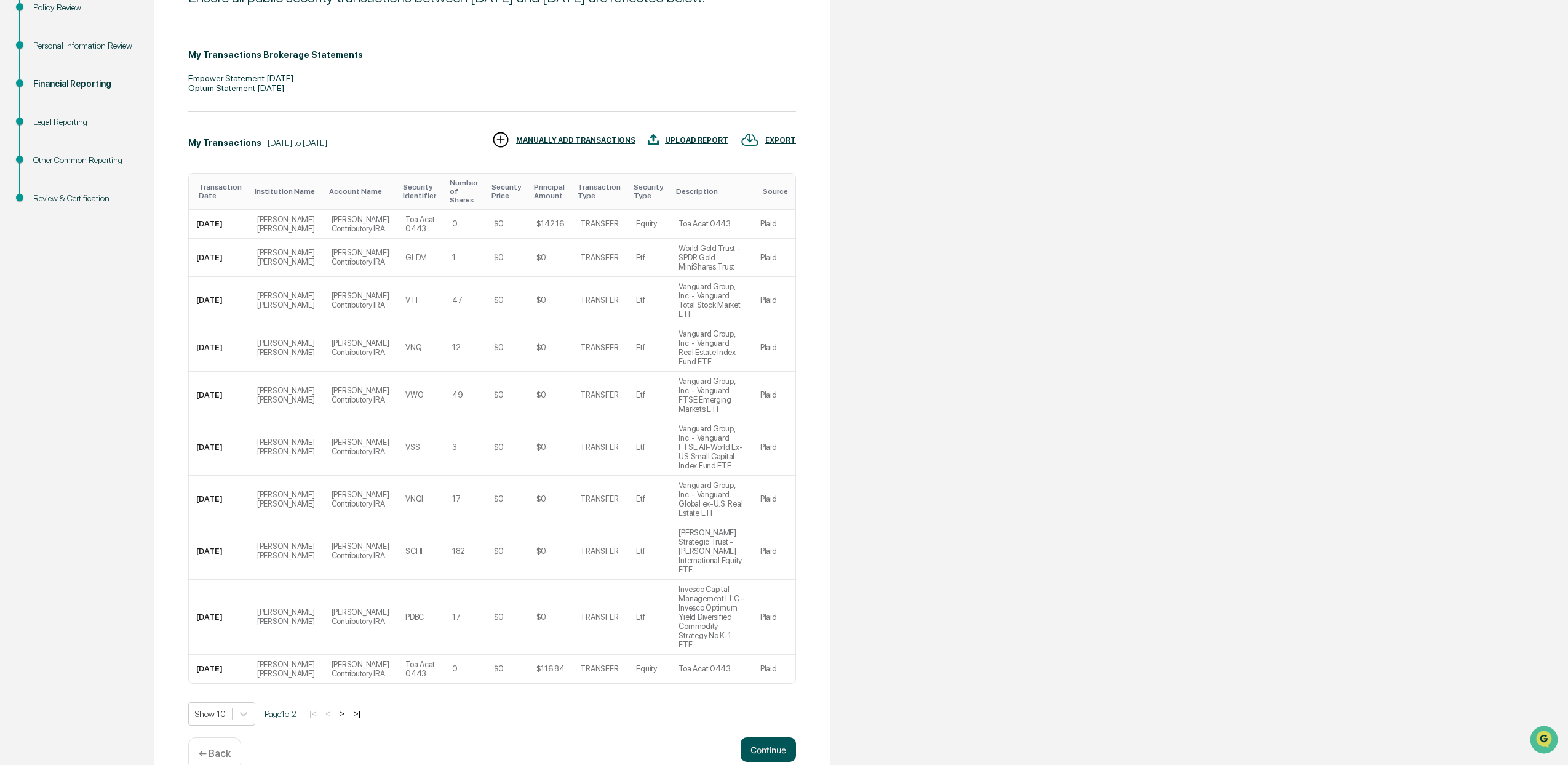
click at [765, 737] on button "Continue" at bounding box center [768, 749] width 55 height 25
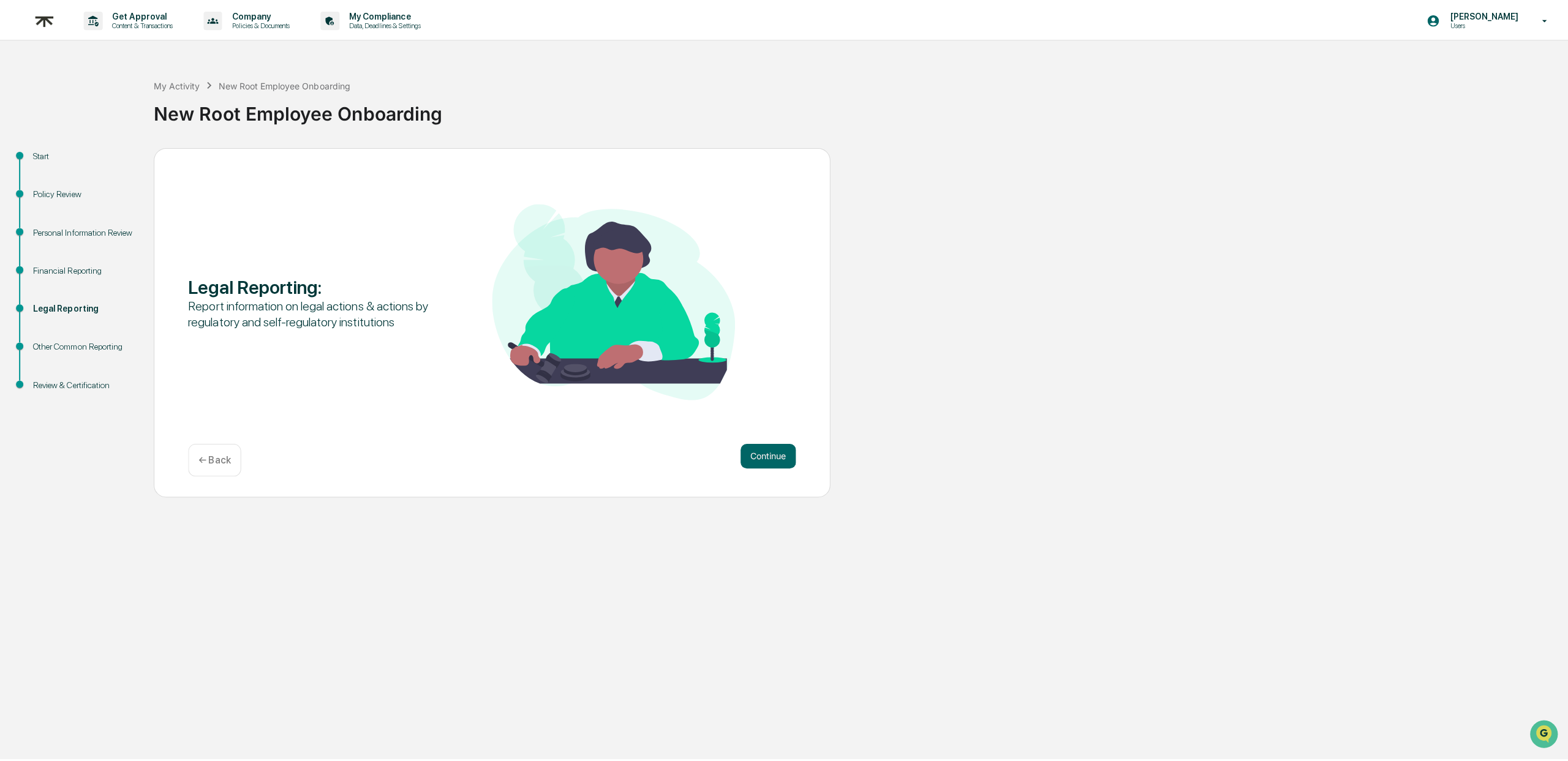
scroll to position [0, 0]
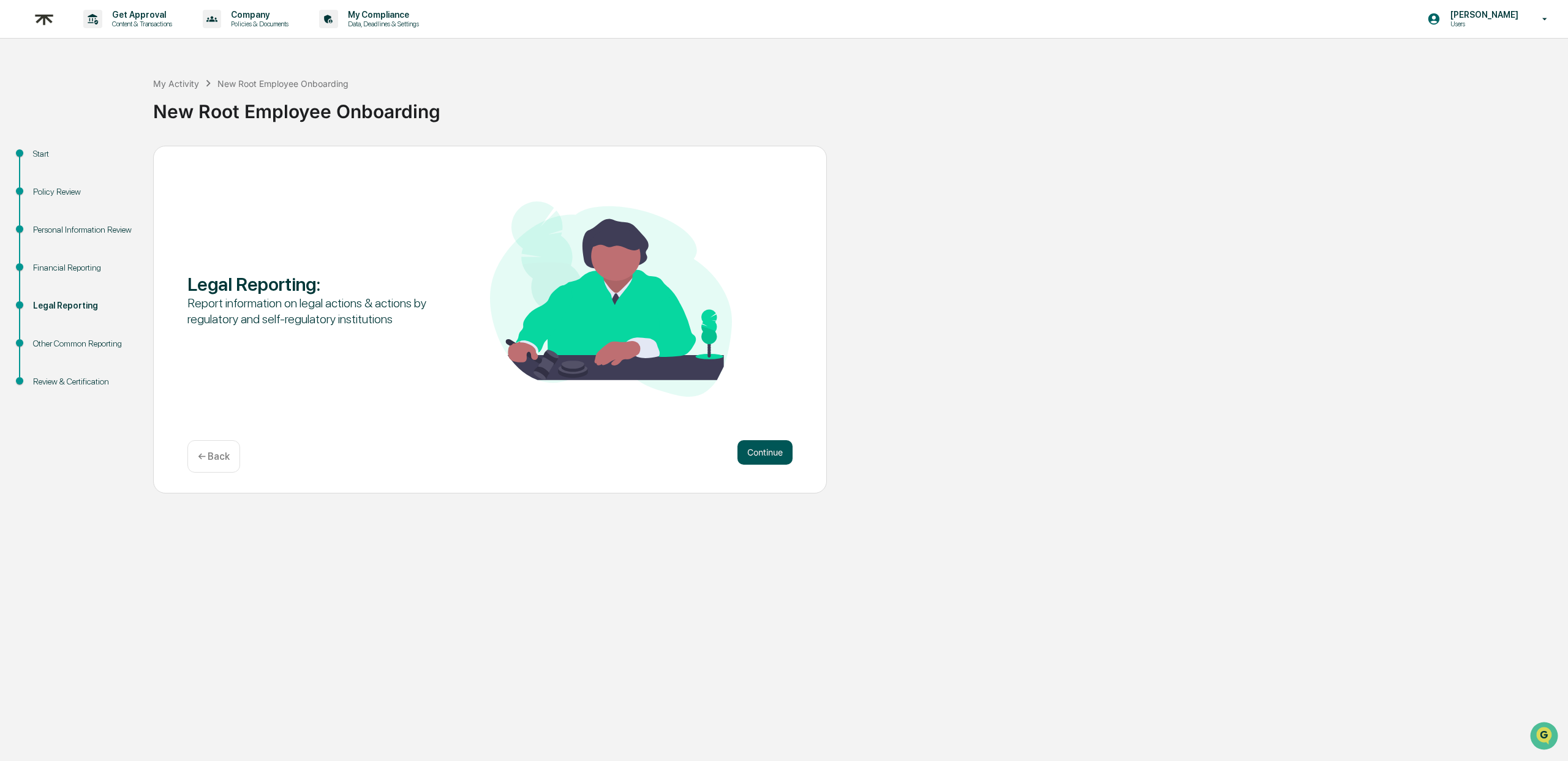
click at [741, 445] on button "Continue" at bounding box center [764, 452] width 55 height 25
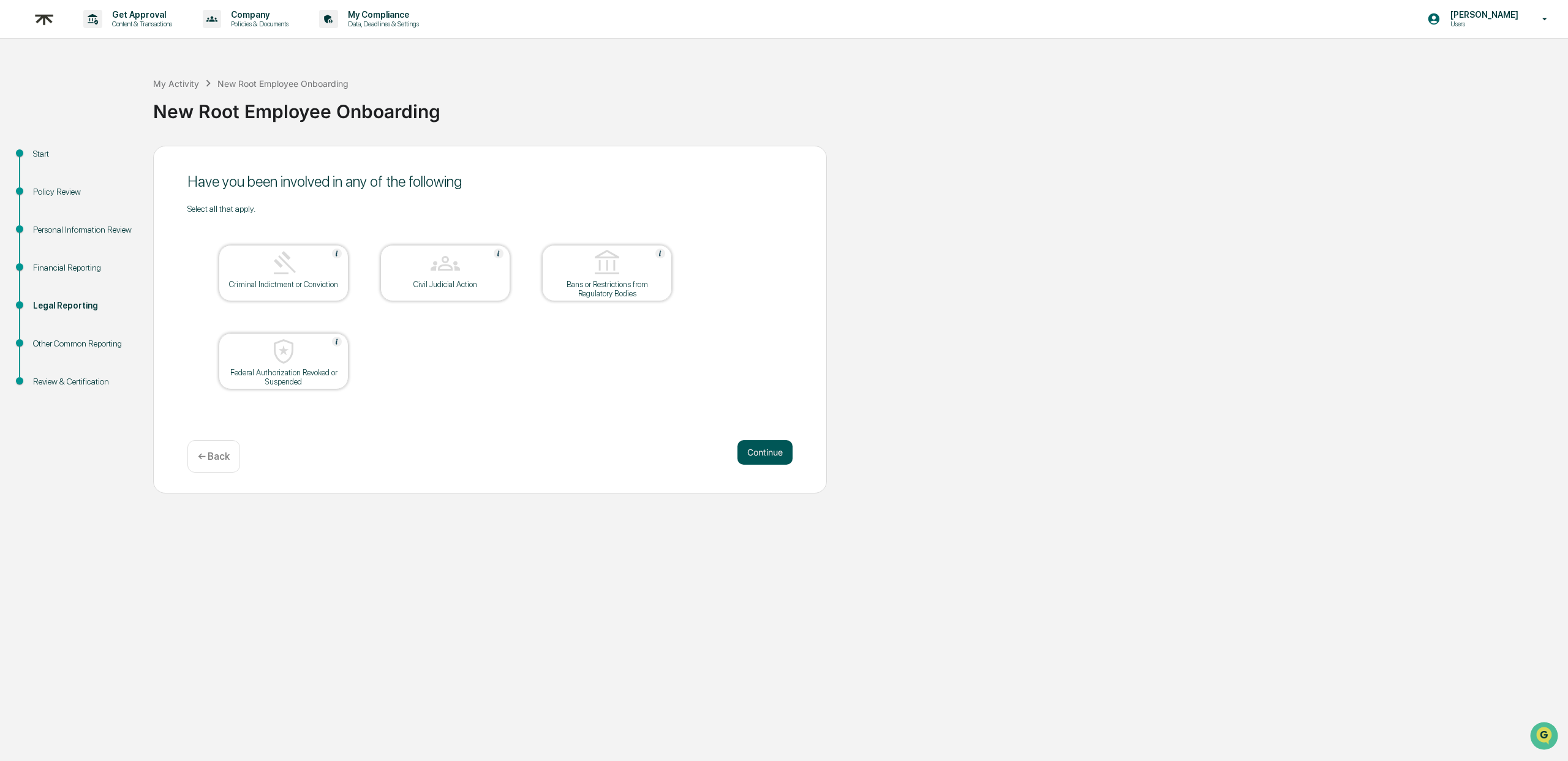
click at [751, 458] on button "Continue" at bounding box center [764, 452] width 55 height 25
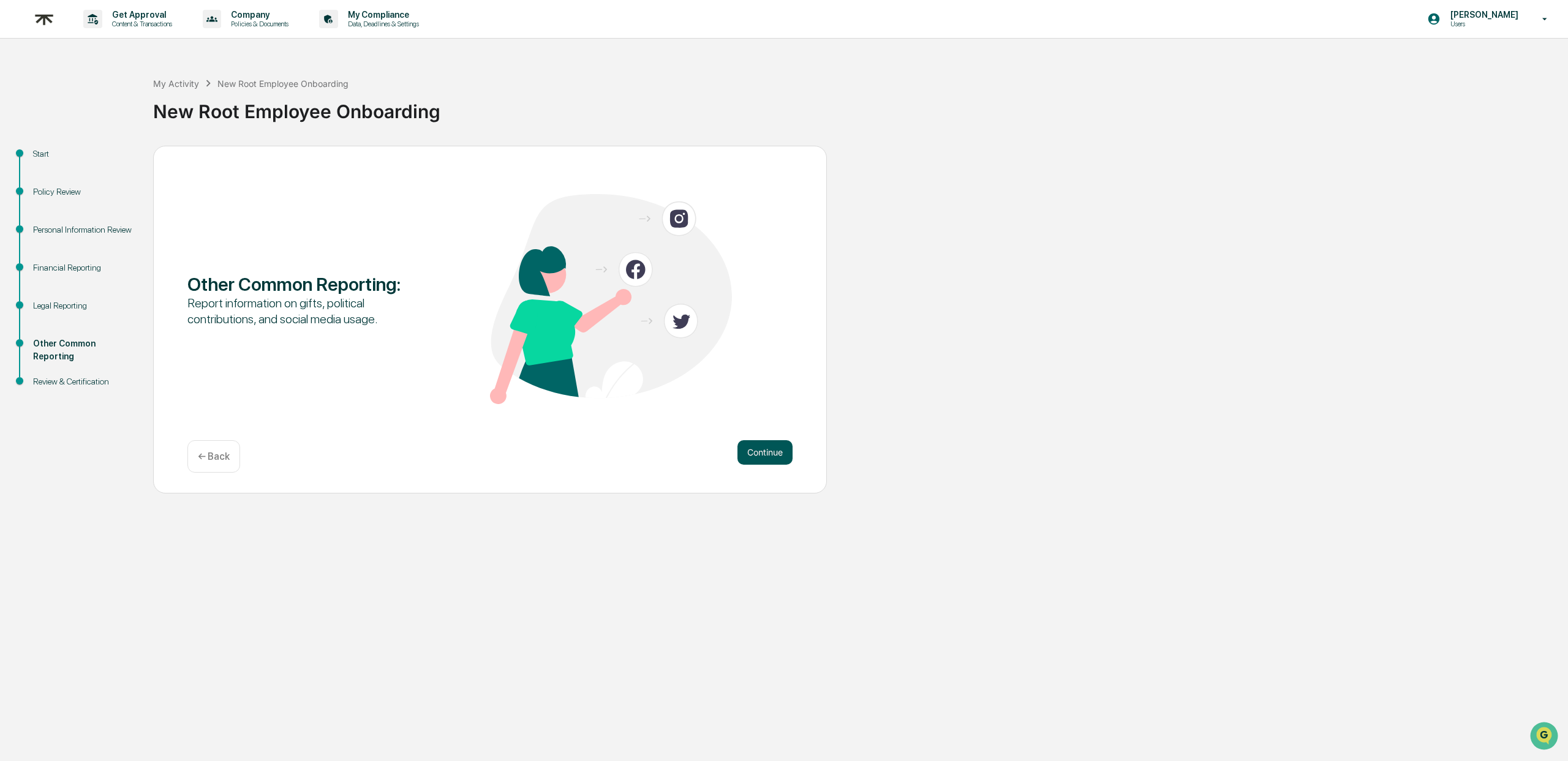
click at [764, 448] on button "Continue" at bounding box center [764, 452] width 55 height 25
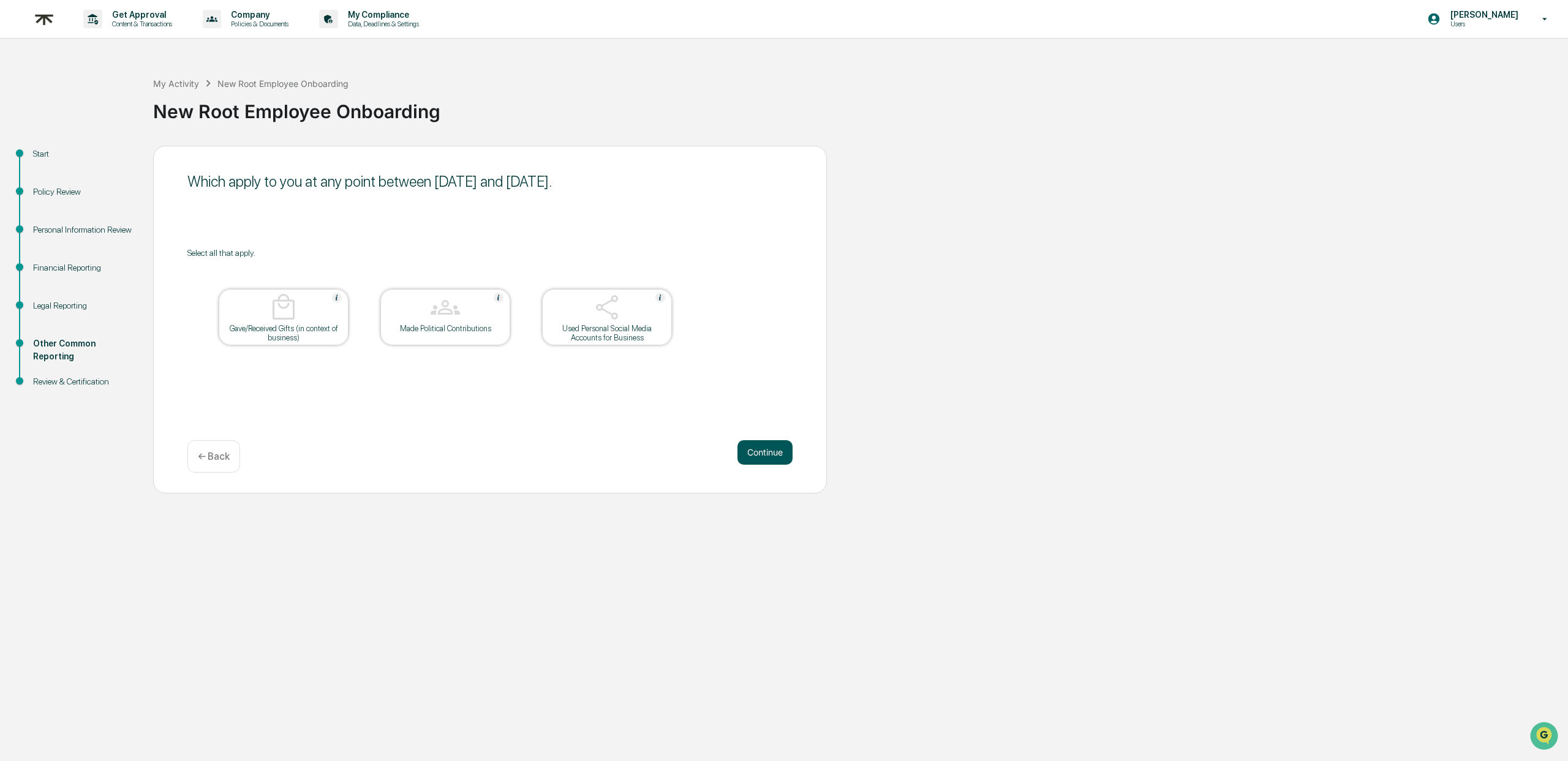
click at [755, 451] on button "Continue" at bounding box center [764, 452] width 55 height 25
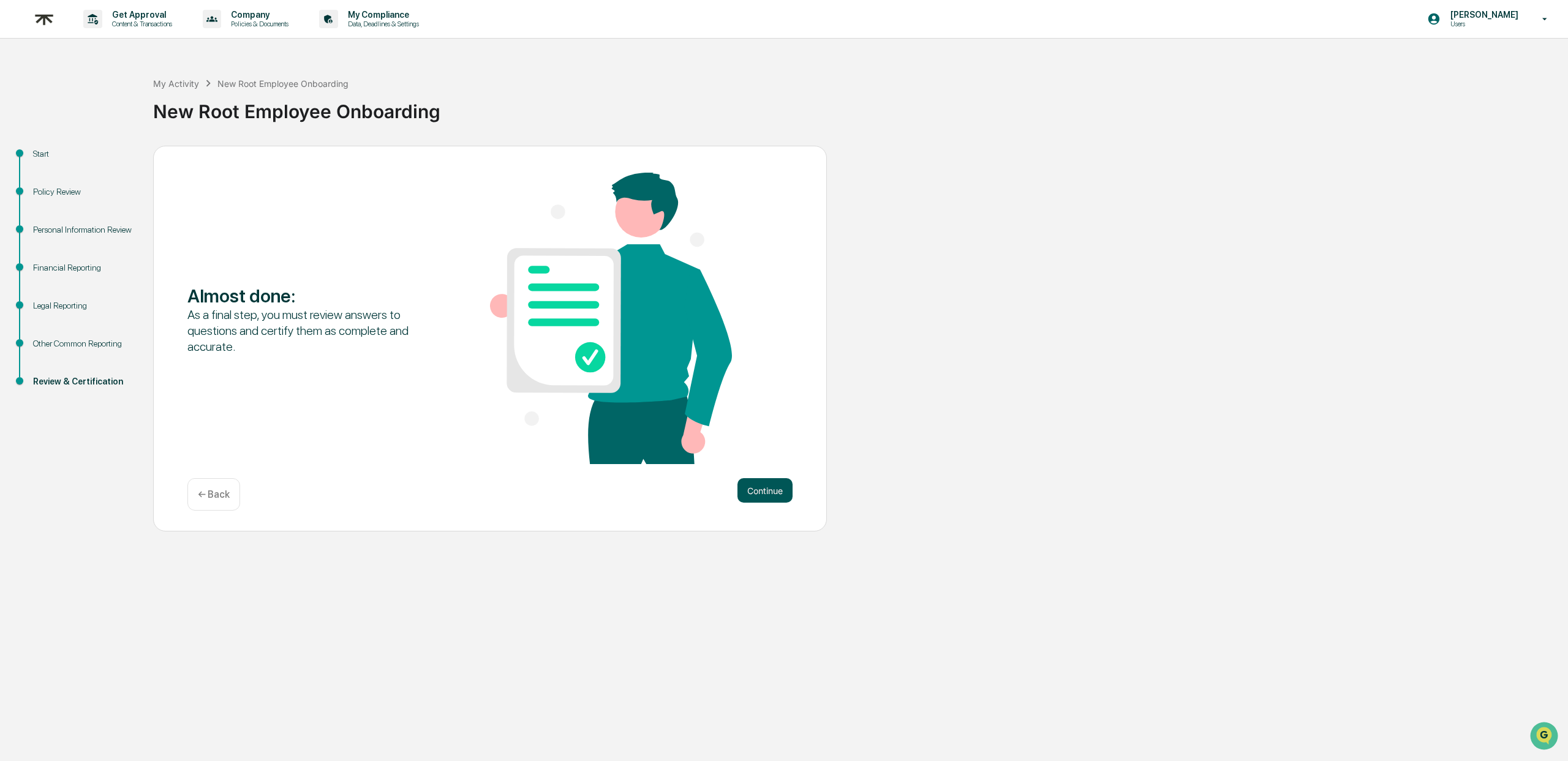
click at [743, 481] on button "Continue" at bounding box center [764, 490] width 55 height 25
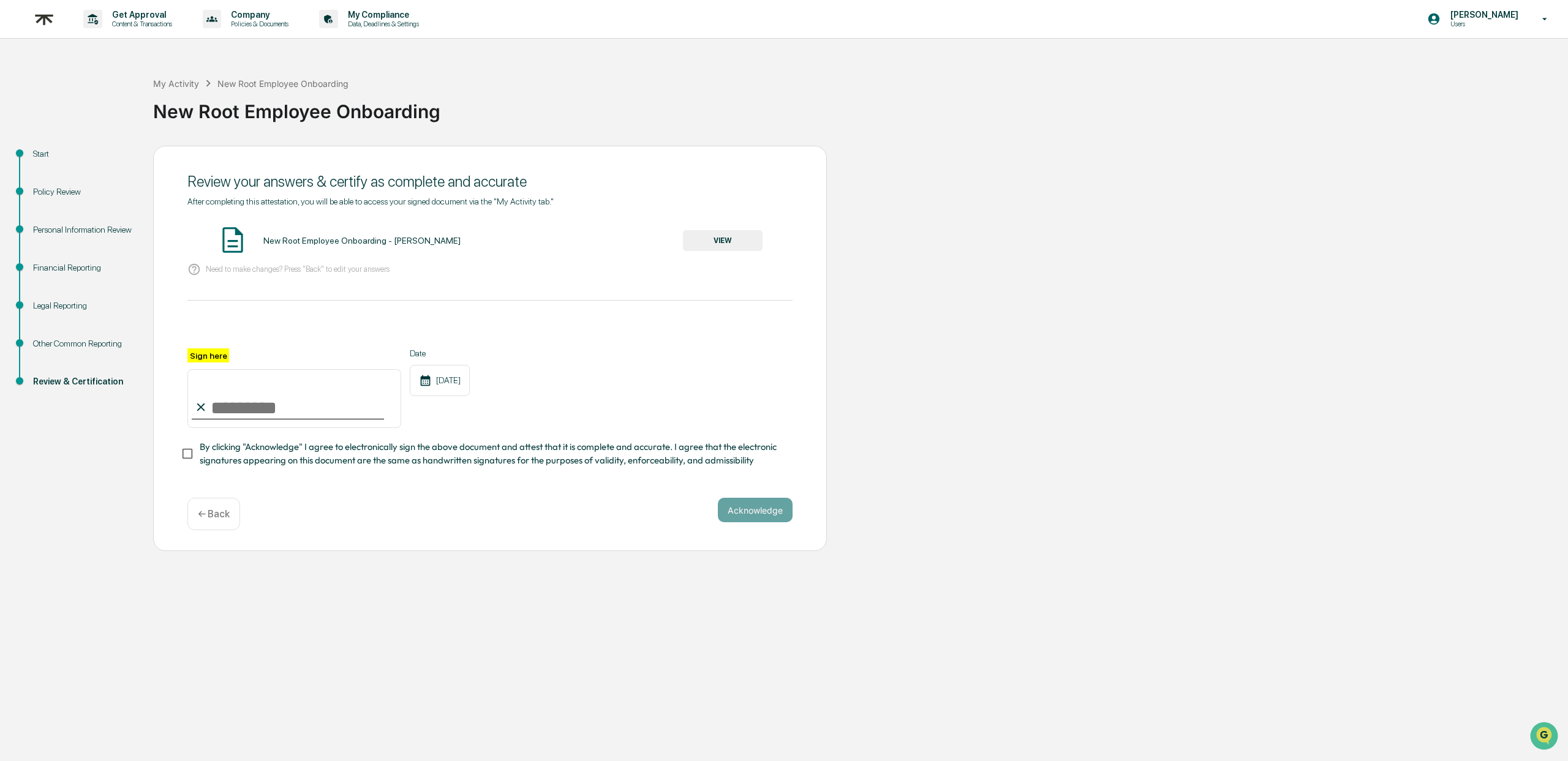
click at [230, 401] on input "Sign here" at bounding box center [294, 398] width 214 height 58
type input "*********"
click at [717, 248] on button "VIEW" at bounding box center [722, 241] width 80 height 21
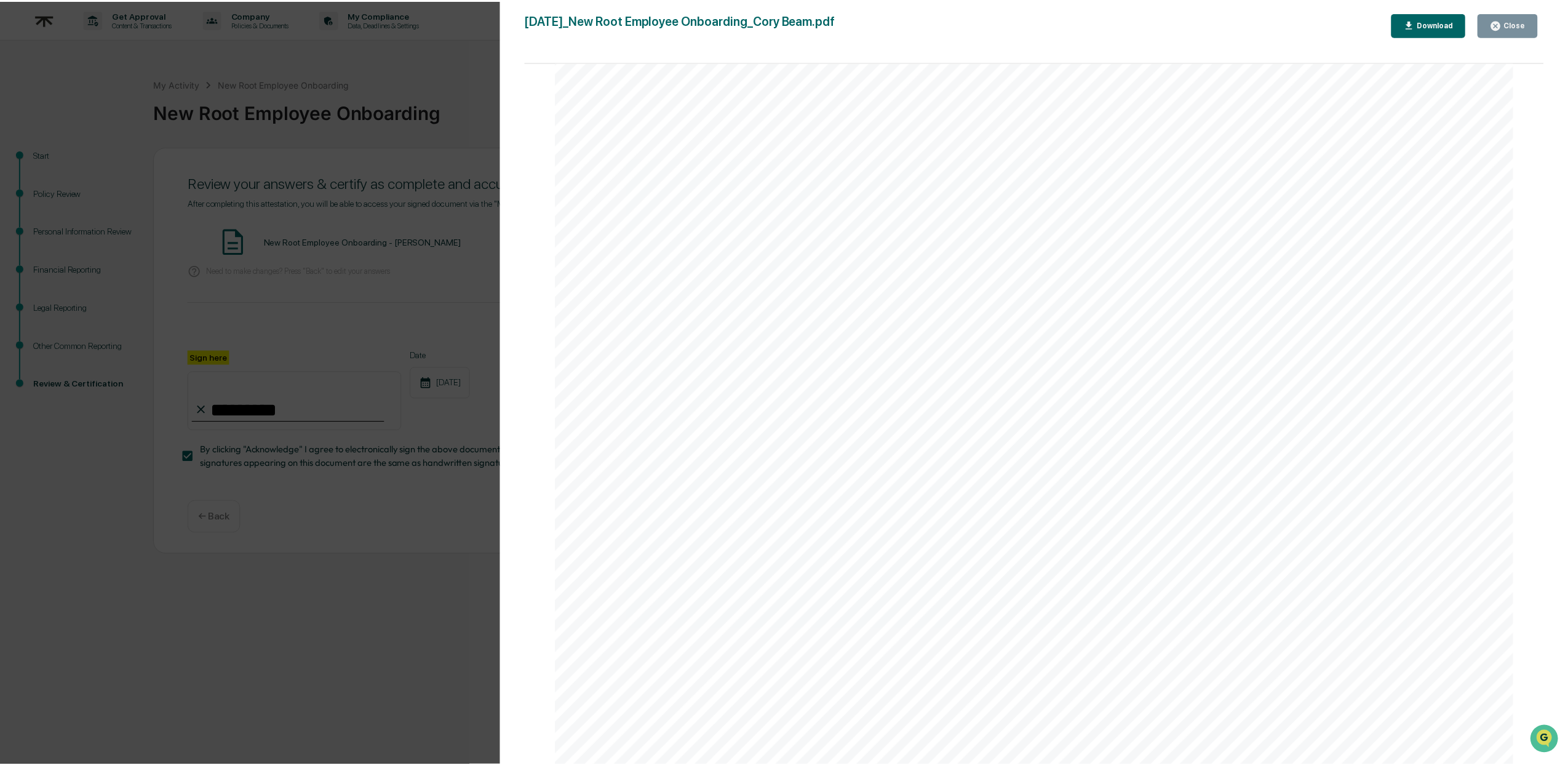
scroll to position [21256, 0]
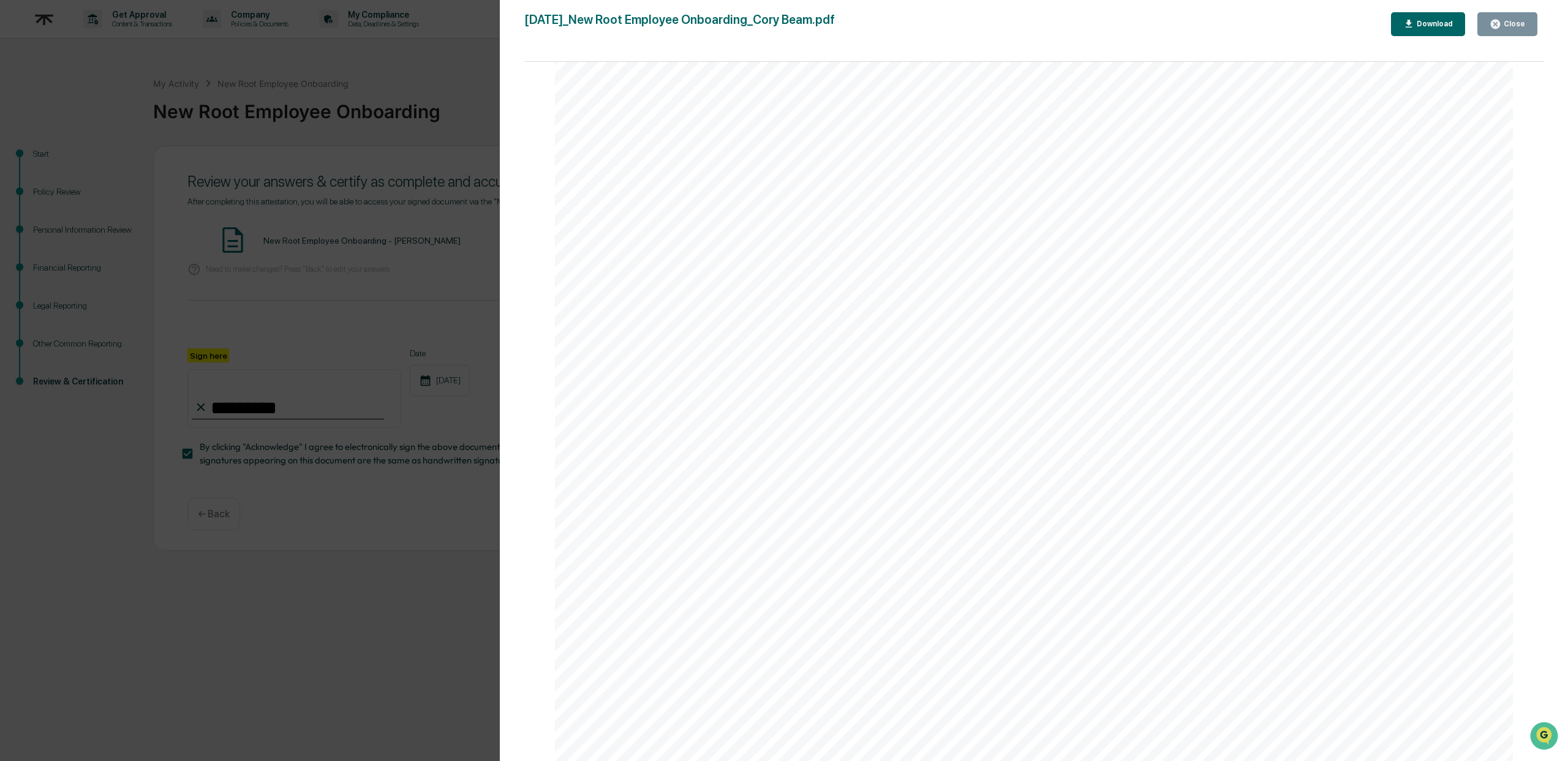
click at [1524, 25] on button "Close" at bounding box center [1507, 24] width 60 height 24
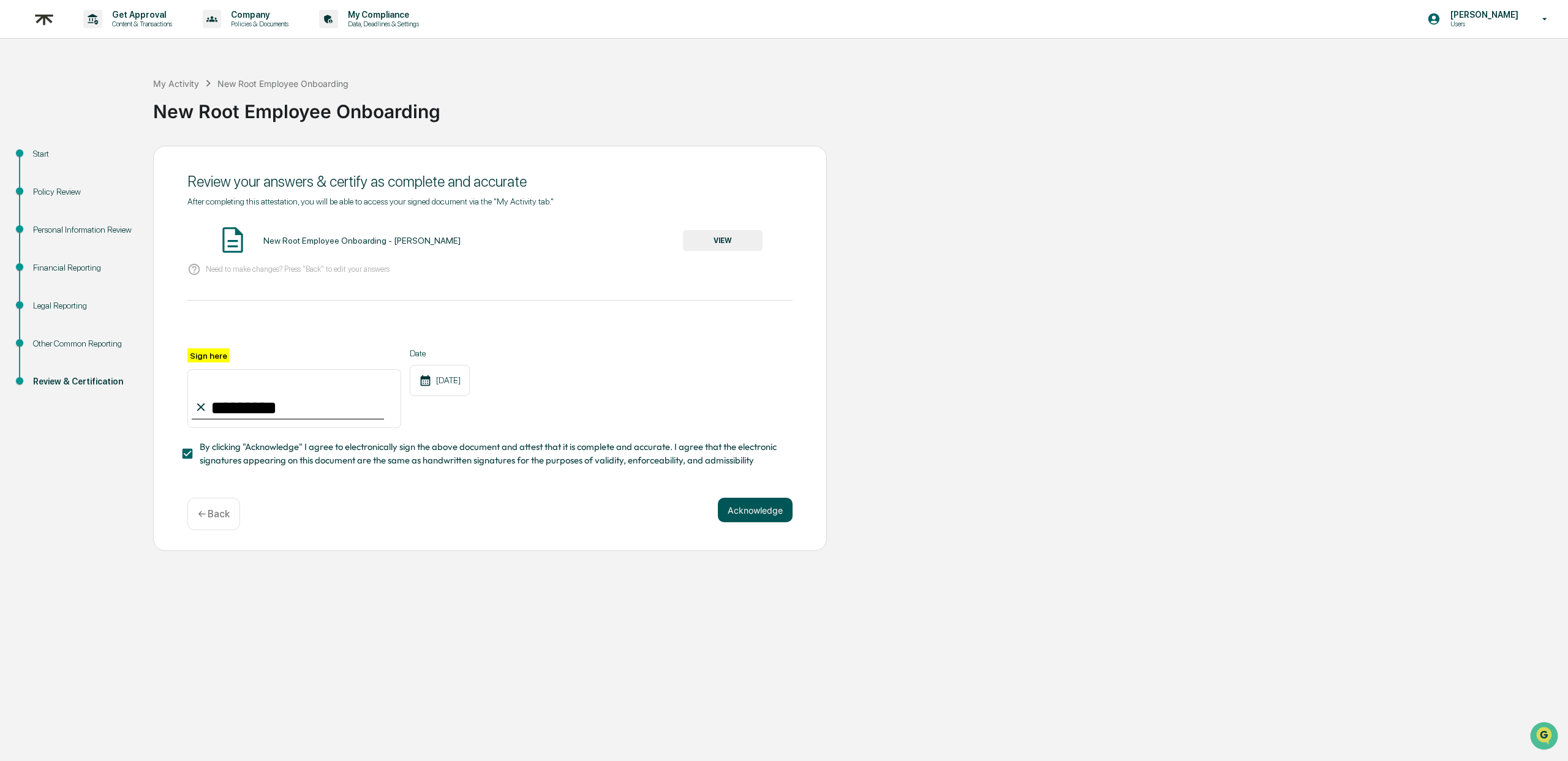
click at [746, 502] on button "Acknowledge" at bounding box center [755, 510] width 75 height 25
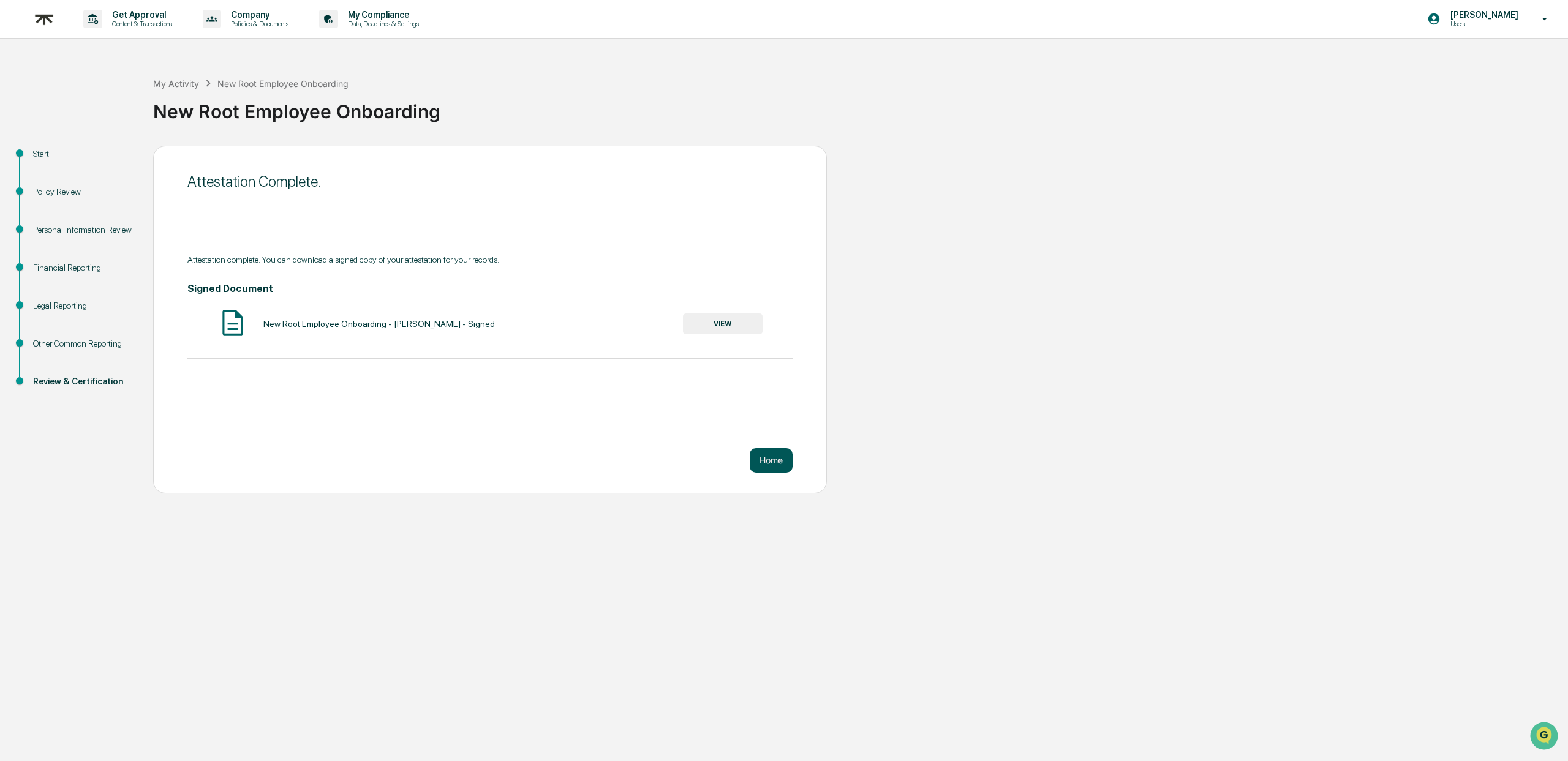
click at [771, 462] on button "Home" at bounding box center [770, 460] width 43 height 25
